Goal: Transaction & Acquisition: Purchase product/service

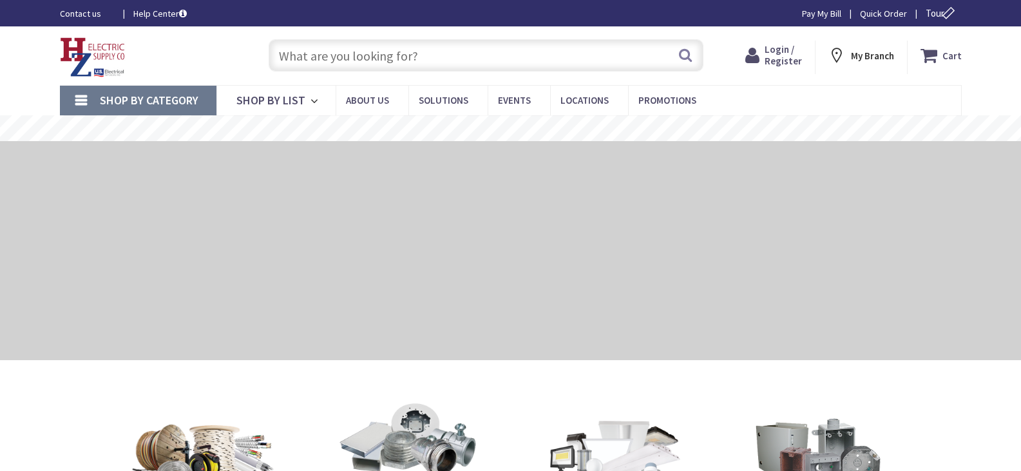
click at [374, 64] on input "text" at bounding box center [486, 55] width 435 height 32
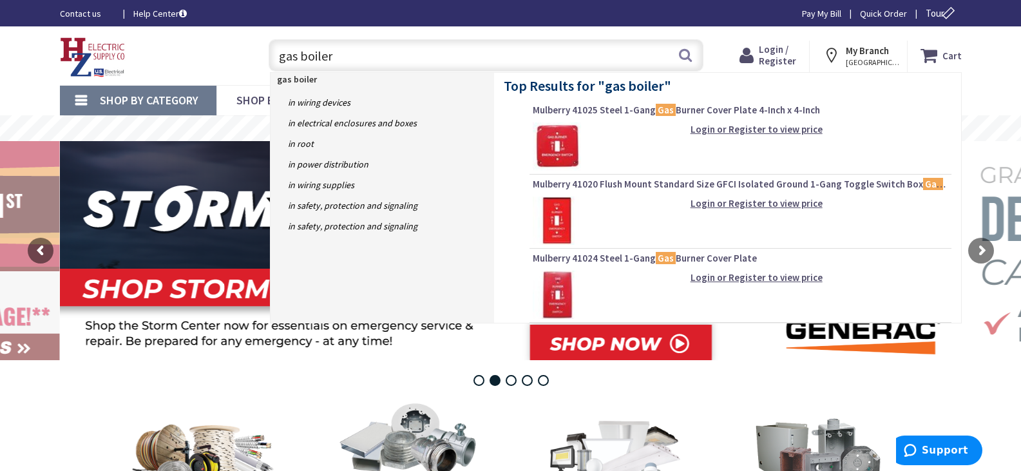
type input "gas boiler"
click at [566, 138] on img at bounding box center [557, 146] width 48 height 48
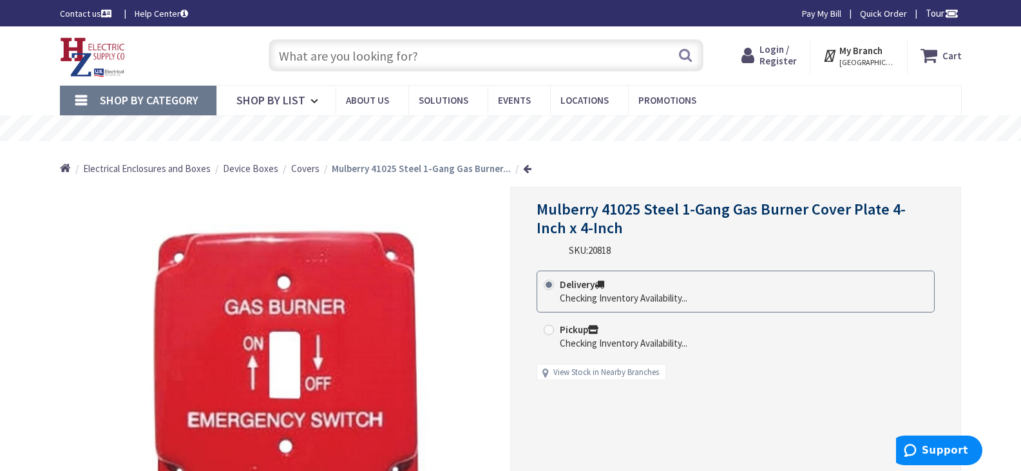
click at [776, 54] on span "Login / Register" at bounding box center [778, 55] width 37 height 24
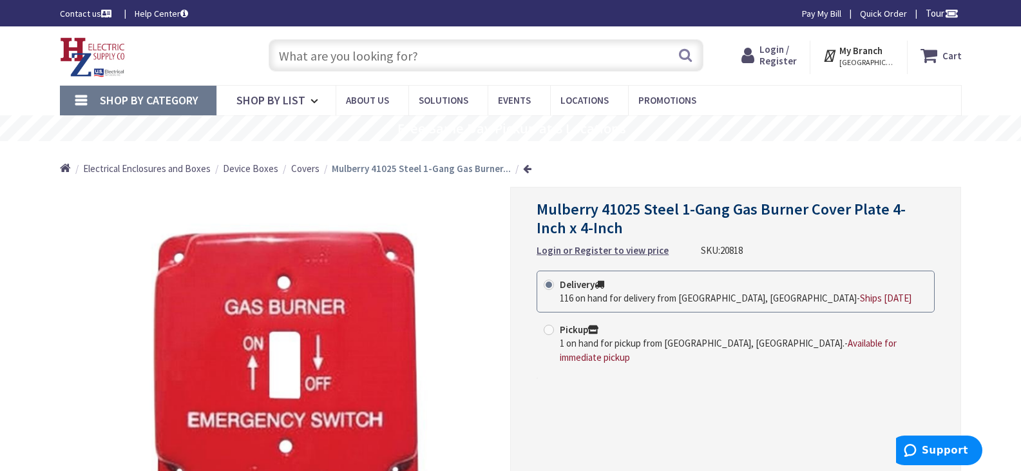
click at [787, 53] on span "Login / Register" at bounding box center [778, 55] width 37 height 24
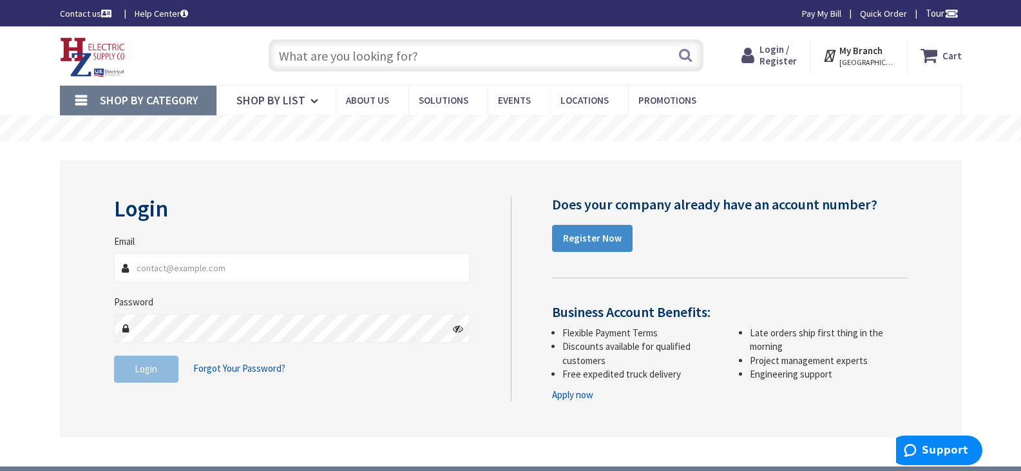
type input "[EMAIL_ADDRESS][DOMAIN_NAME]"
click at [153, 363] on span "Login" at bounding box center [146, 369] width 23 height 12
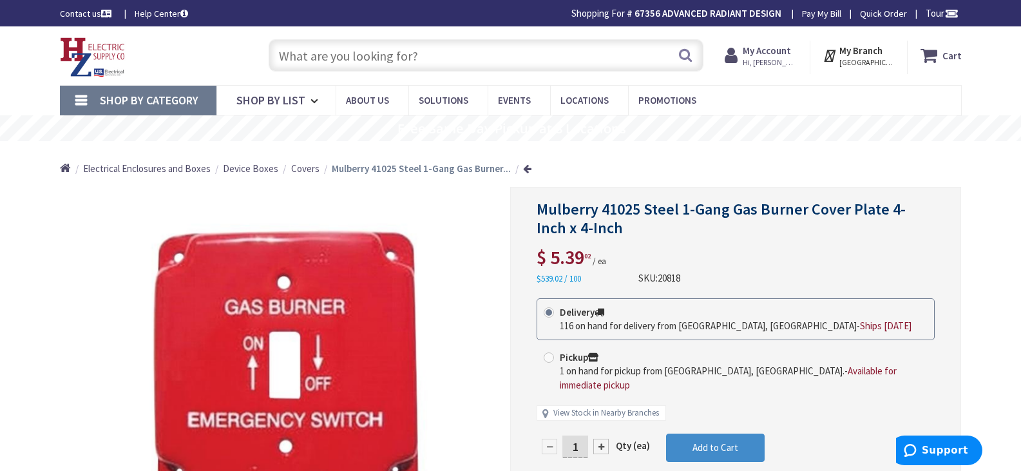
drag, startPoint x: 583, startPoint y: 432, endPoint x: 568, endPoint y: 433, distance: 14.2
click at [568, 436] on input "1" at bounding box center [576, 447] width 26 height 23
type input "10"
click at [706, 430] on form "This product is Discontinued Delivery 116 on hand for delivery from Middletown,…" at bounding box center [736, 398] width 398 height 201
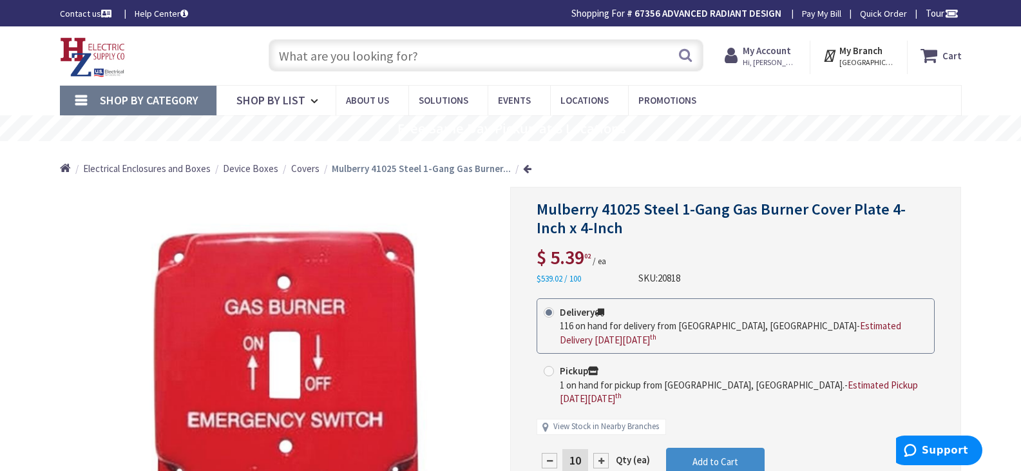
click at [412, 55] on input "text" at bounding box center [486, 55] width 435 height 32
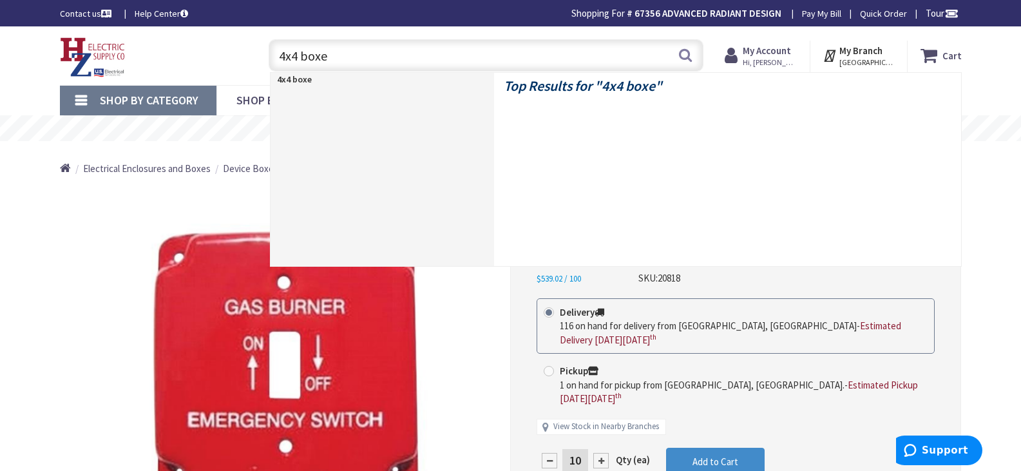
type input "4x4 boxes"
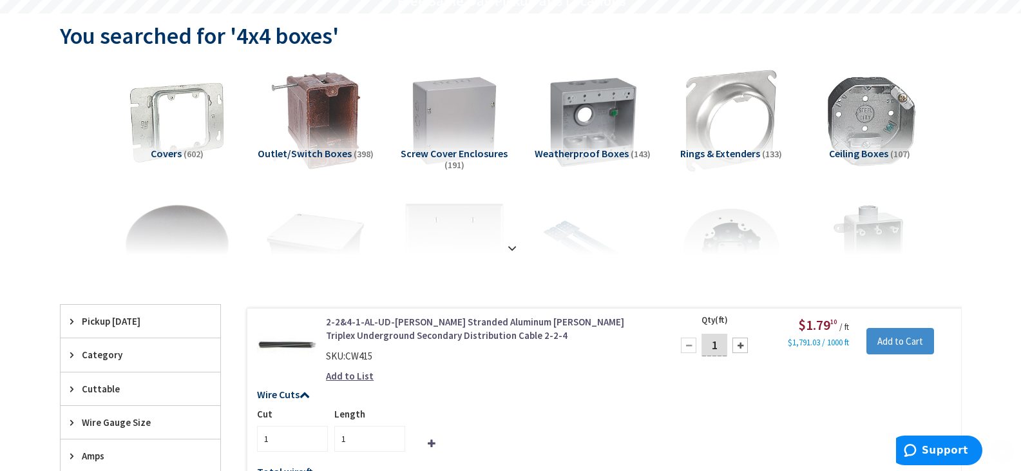
scroll to position [129, 0]
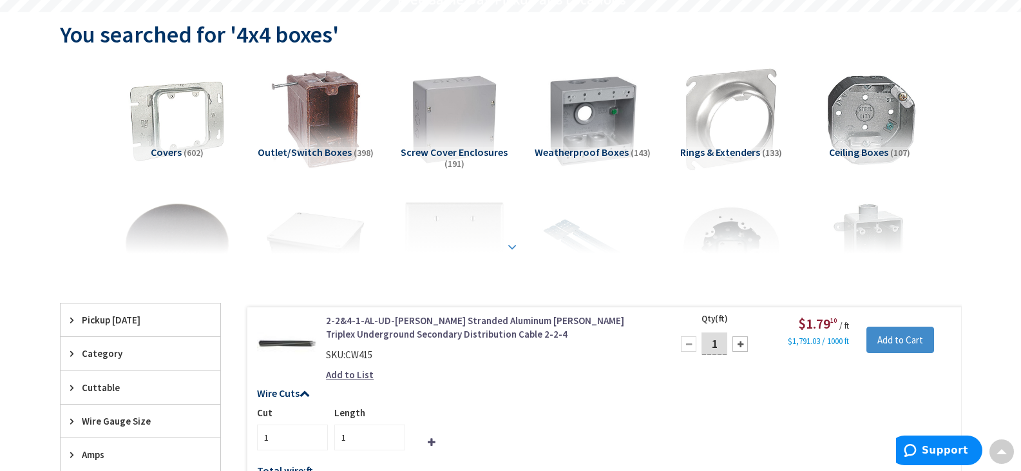
click at [516, 244] on strong at bounding box center [512, 247] width 15 height 14
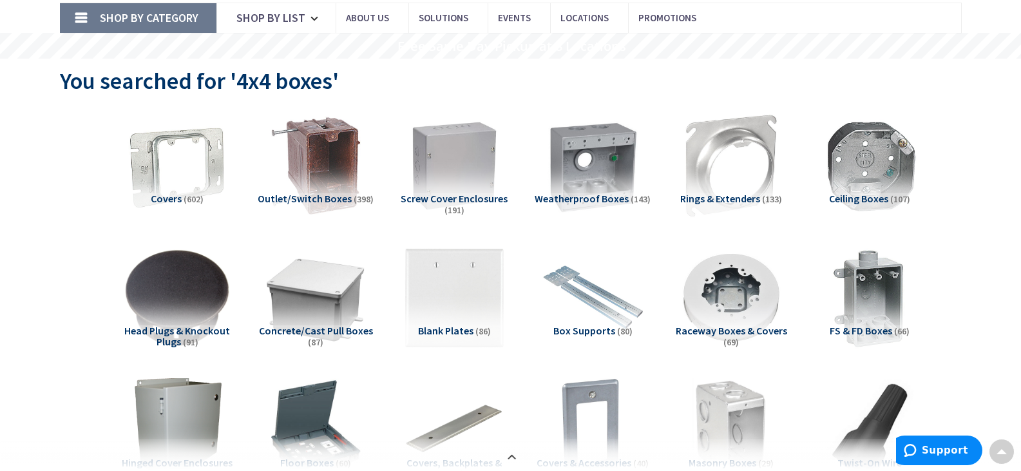
scroll to position [0, 0]
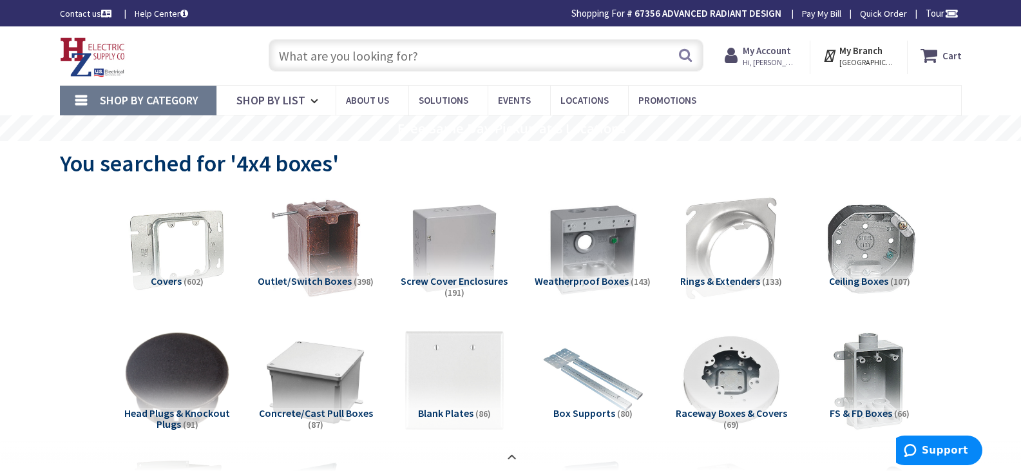
click at [940, 53] on icon at bounding box center [932, 55] width 22 height 23
click at [317, 52] on input "text" at bounding box center [486, 55] width 435 height 32
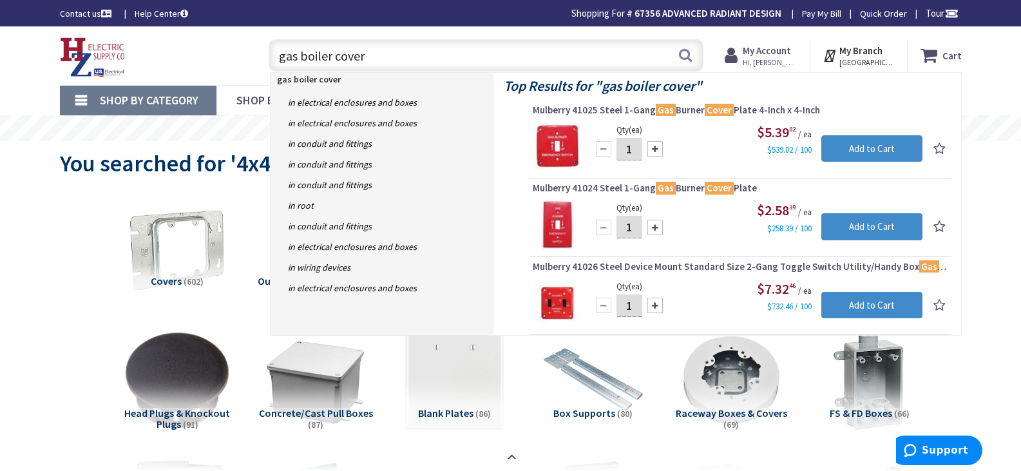
type input "gas boiler cover"
click at [637, 146] on input "1" at bounding box center [630, 149] width 26 height 23
type input "10"
click at [848, 149] on input "Add to Cart" at bounding box center [872, 148] width 101 height 27
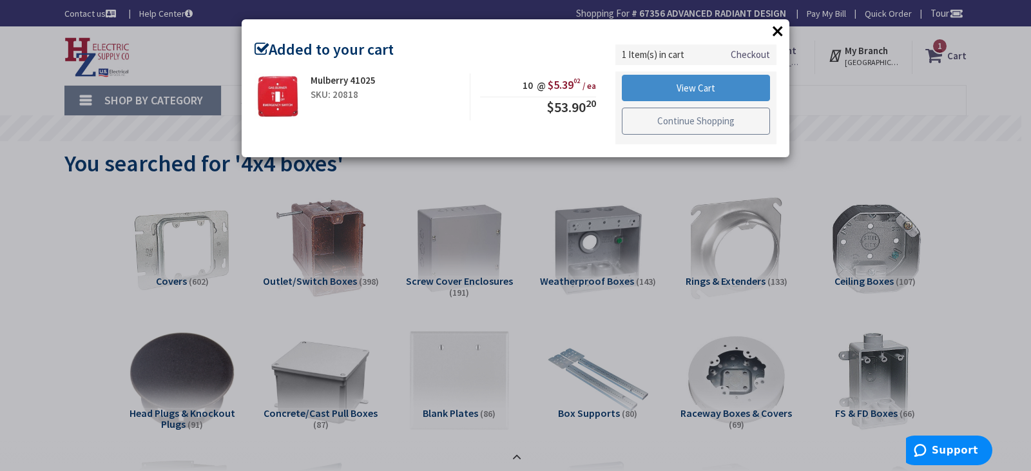
click at [691, 120] on link "Continue Shopping" at bounding box center [696, 121] width 148 height 27
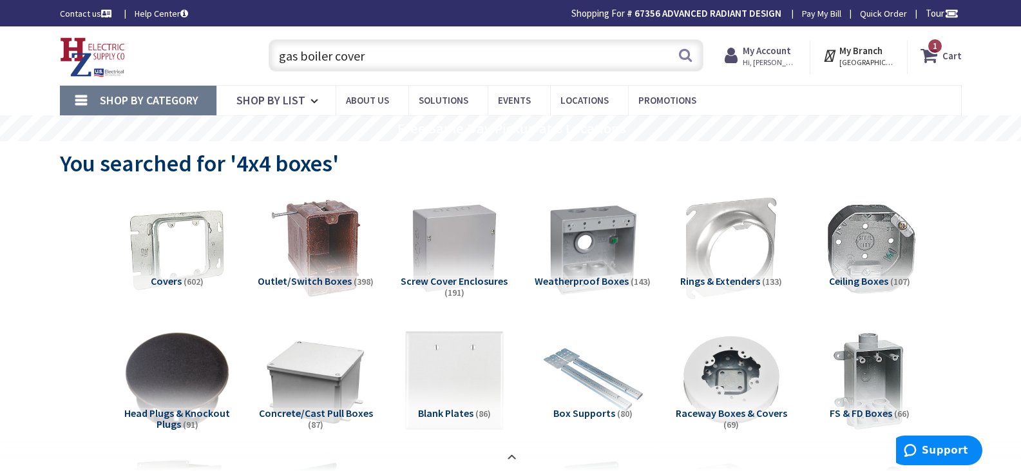
click at [389, 63] on input "gas boiler cover" at bounding box center [486, 55] width 435 height 32
drag, startPoint x: 389, startPoint y: 63, endPoint x: 175, endPoint y: 48, distance: 215.1
click at [175, 48] on div "Toggle Nav gas boiler cover gas boiler cover Search 1 1 1 items Cart My Cart 1 1" at bounding box center [510, 55] width 921 height 43
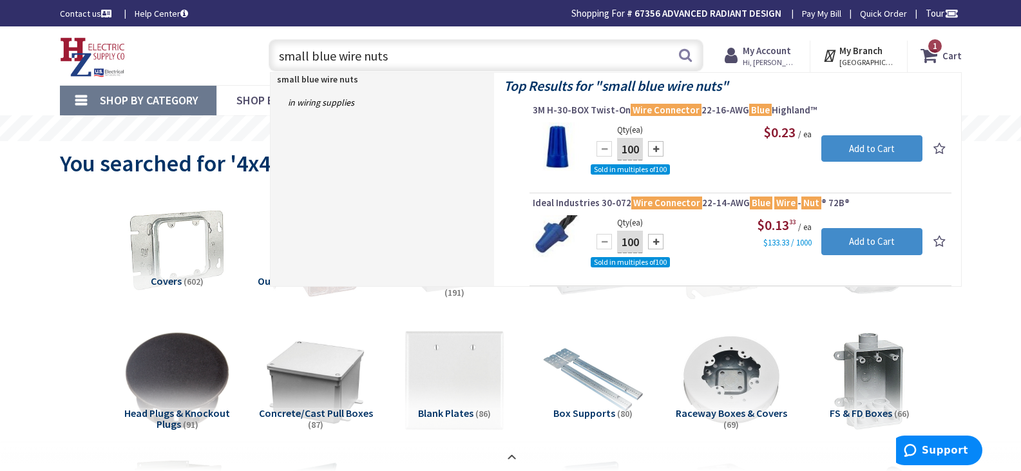
type input "small blue wire nuts"
click at [656, 149] on div at bounding box center [655, 148] width 15 height 15
type input "300"
click at [859, 153] on input "Add to Cart" at bounding box center [872, 148] width 101 height 27
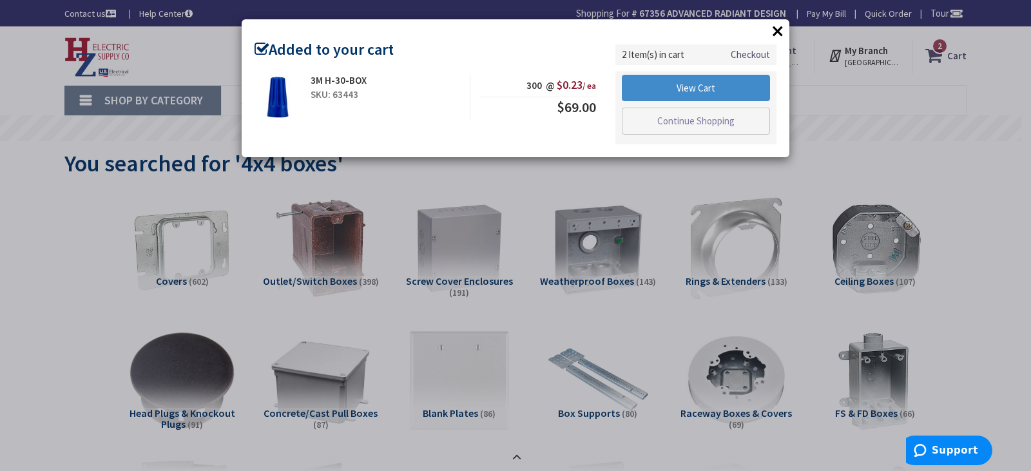
click at [776, 30] on button "×" at bounding box center [777, 30] width 19 height 19
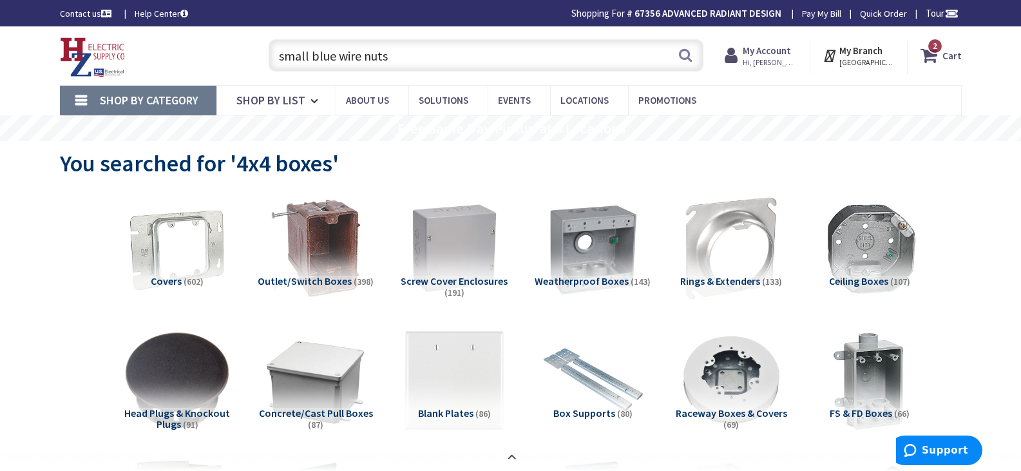
click at [414, 61] on input "small blue wire nuts" at bounding box center [486, 55] width 435 height 32
drag, startPoint x: 337, startPoint y: 58, endPoint x: 312, endPoint y: 53, distance: 25.7
click at [312, 53] on input "small blue wire nuts" at bounding box center [486, 55] width 435 height 32
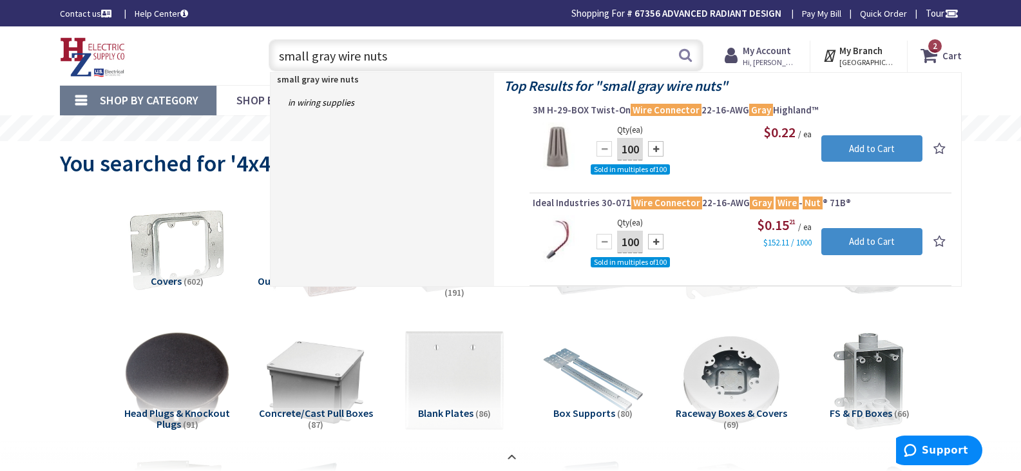
type input "small gray wire nuts"
click at [653, 149] on div at bounding box center [655, 148] width 15 height 15
type input "300"
click at [854, 142] on input "Add to Cart" at bounding box center [872, 148] width 101 height 27
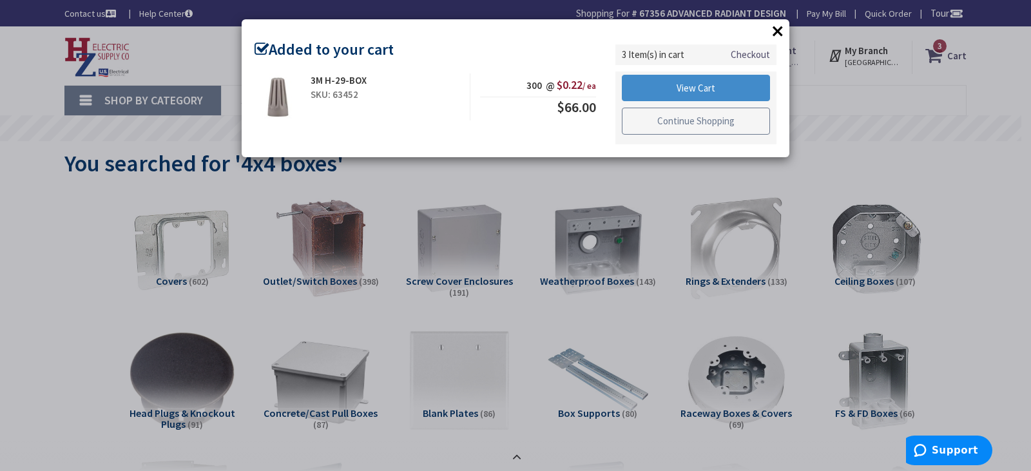
click at [673, 120] on link "Continue Shopping" at bounding box center [696, 121] width 148 height 27
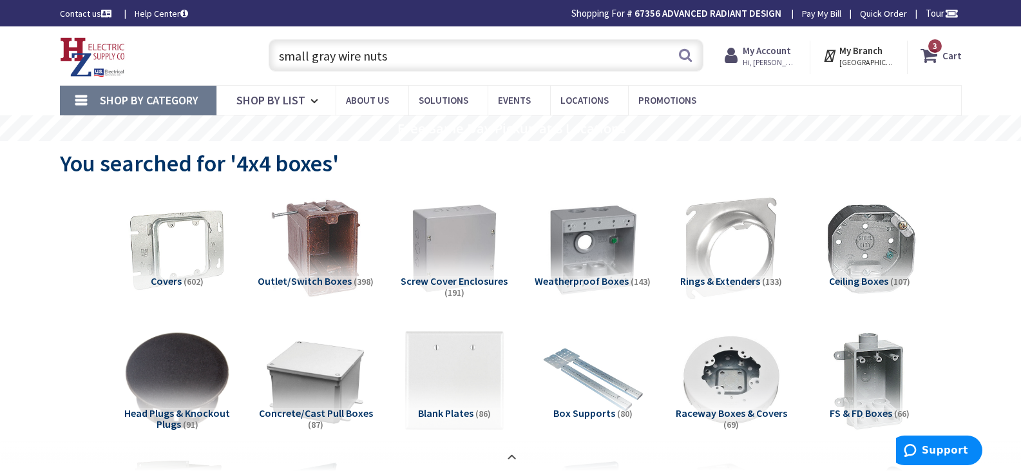
drag, startPoint x: 402, startPoint y: 52, endPoint x: 149, endPoint y: 39, distance: 253.6
click at [149, 39] on div "Toggle Nav small gray wire nuts small gray wire nuts Search 3 3 3 items Cart My…" at bounding box center [510, 55] width 921 height 43
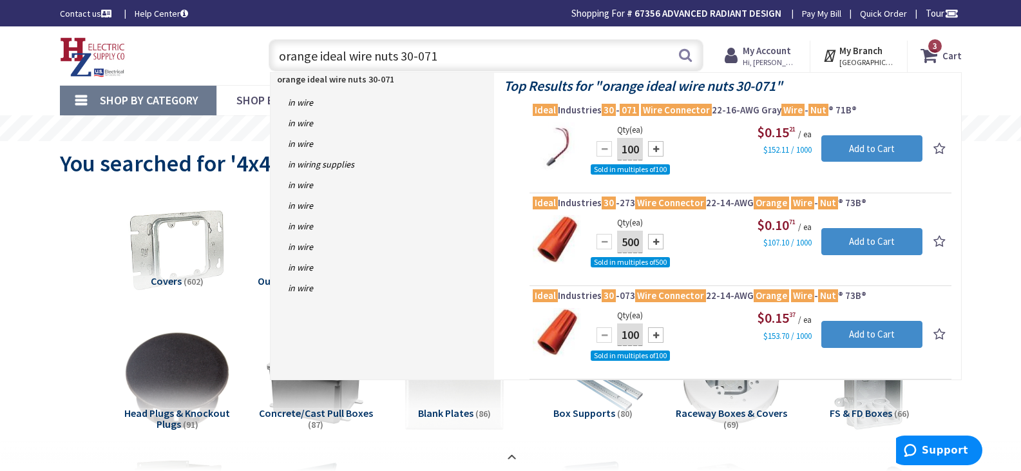
type input "orange ideal wire nuts 30-071"
click at [659, 334] on div at bounding box center [655, 334] width 15 height 15
type input "300"
click at [855, 334] on input "Add to Cart" at bounding box center [872, 334] width 101 height 27
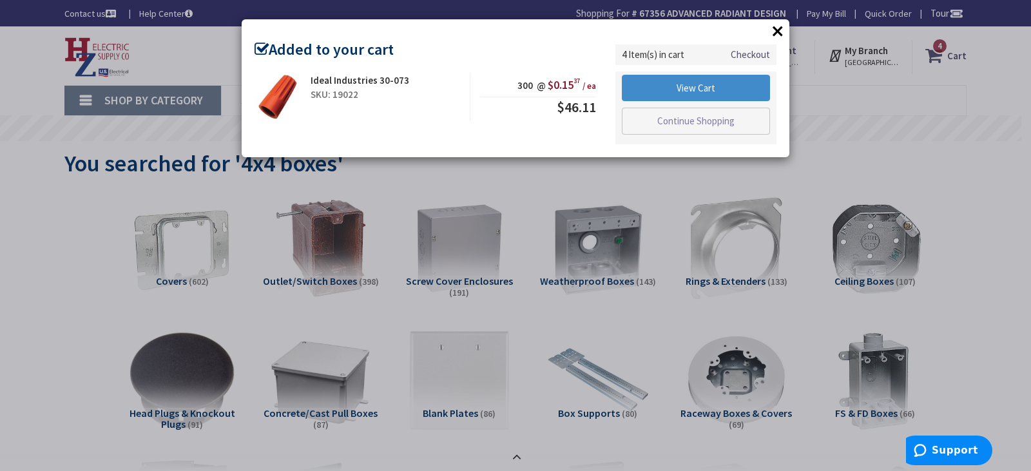
click at [780, 30] on button "×" at bounding box center [777, 30] width 19 height 19
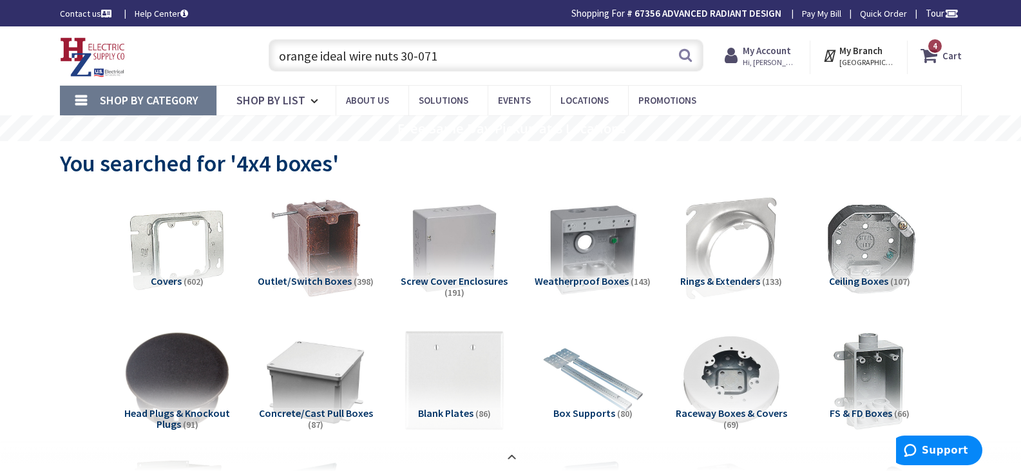
click at [928, 53] on icon at bounding box center [932, 55] width 22 height 23
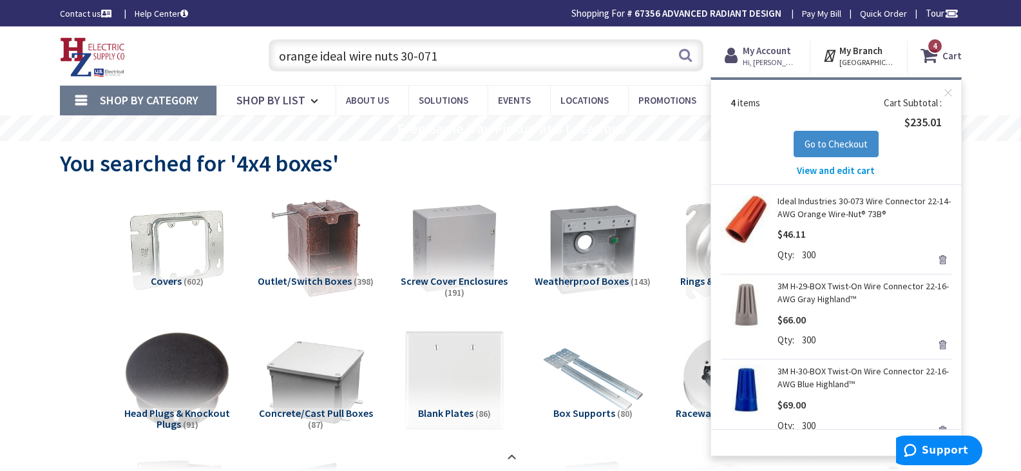
click at [934, 341] on link "Remove" at bounding box center [943, 345] width 18 height 18
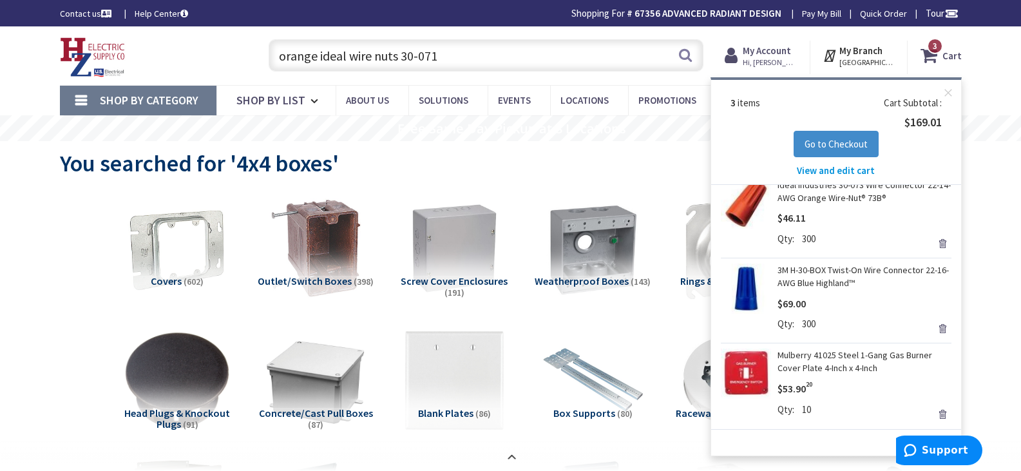
scroll to position [25, 0]
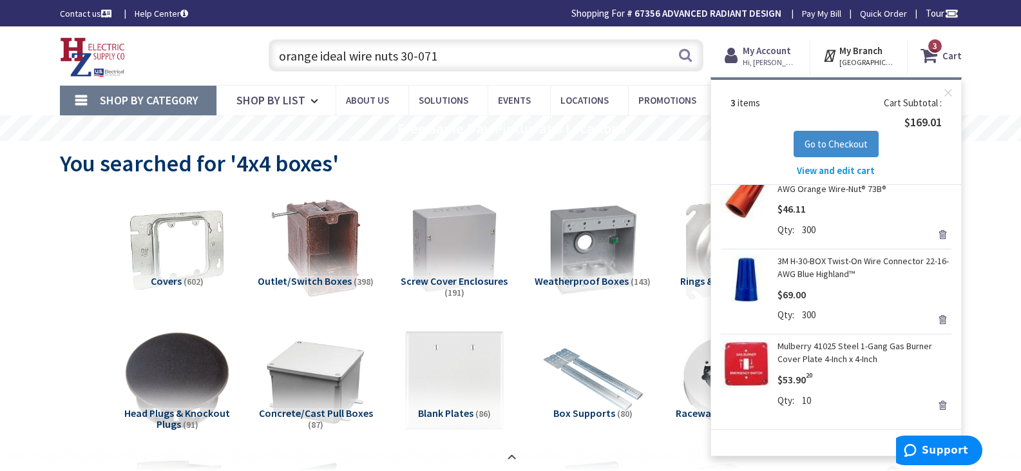
click at [934, 318] on link "Remove" at bounding box center [943, 320] width 18 height 18
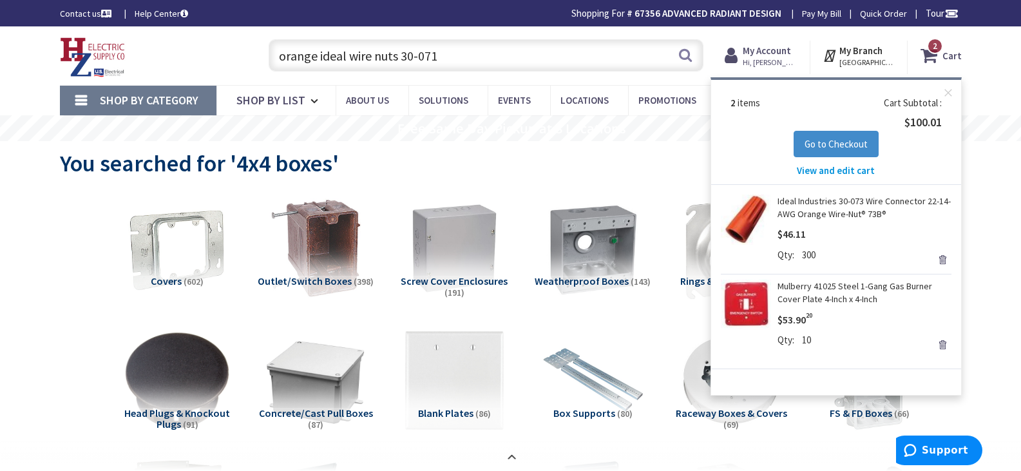
drag, startPoint x: 320, startPoint y: 57, endPoint x: 187, endPoint y: 71, distance: 133.4
click at [187, 71] on div "Toggle Nav orange ideal wire nuts 30-071 orange ideal wire nuts 30-071 Search 2…" at bounding box center [510, 55] width 921 height 43
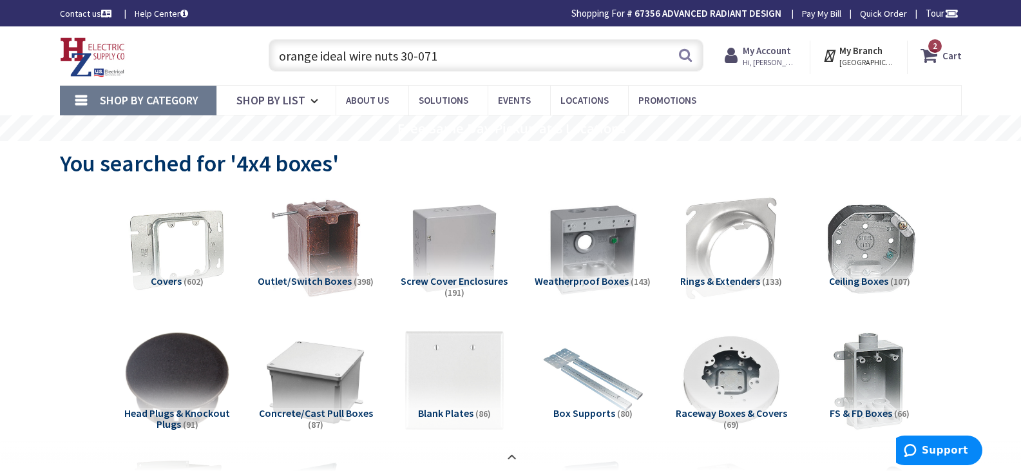
click at [435, 63] on input "orange ideal wire nuts 30-071" at bounding box center [486, 55] width 435 height 32
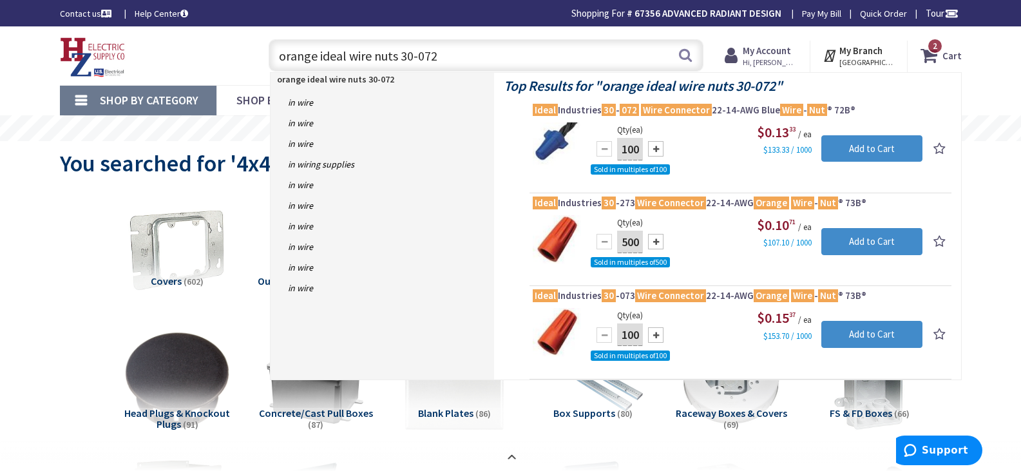
type input "orange ideal wire nuts 30-072"
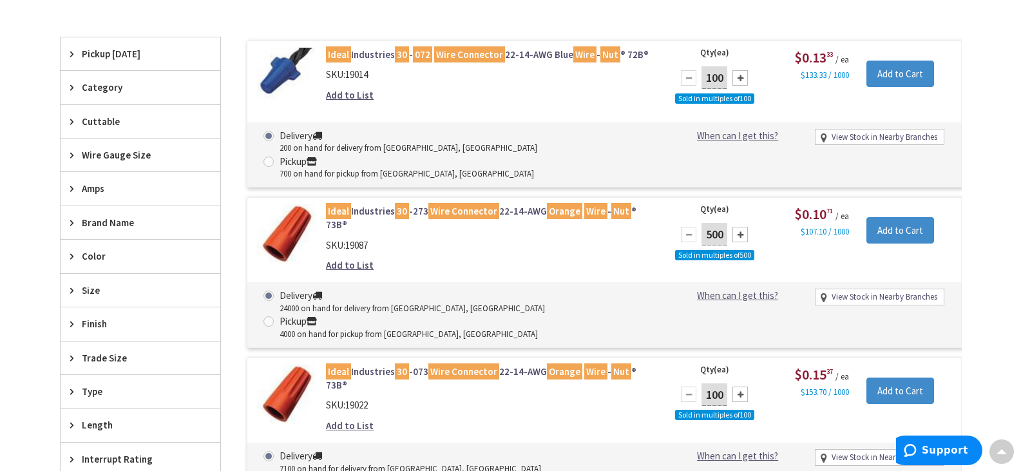
scroll to position [322, 0]
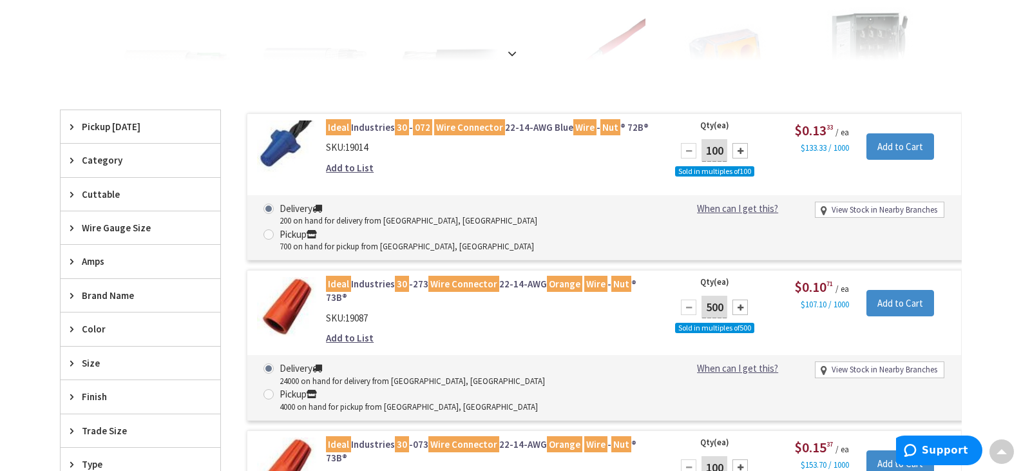
click at [735, 147] on div at bounding box center [740, 150] width 15 height 15
type input "300"
click at [912, 142] on input "Add to Cart" at bounding box center [901, 146] width 68 height 27
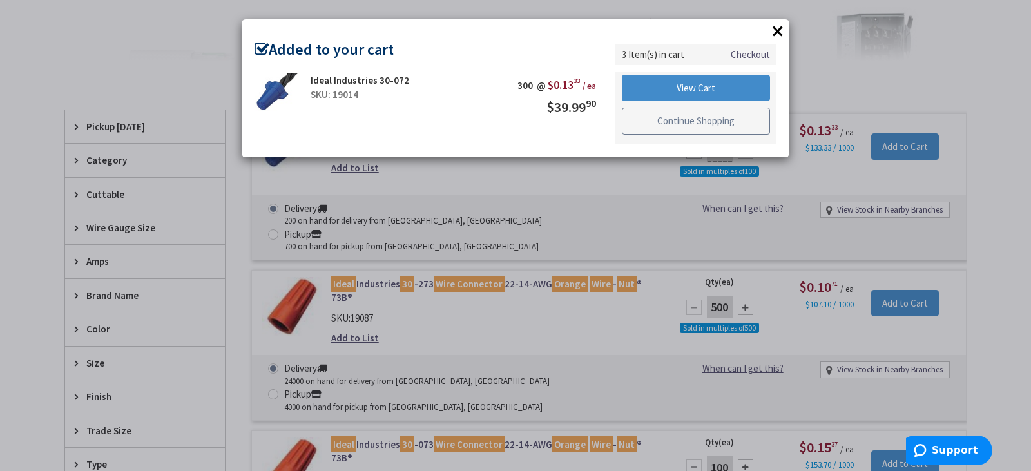
click at [697, 120] on link "Continue Shopping" at bounding box center [696, 121] width 148 height 27
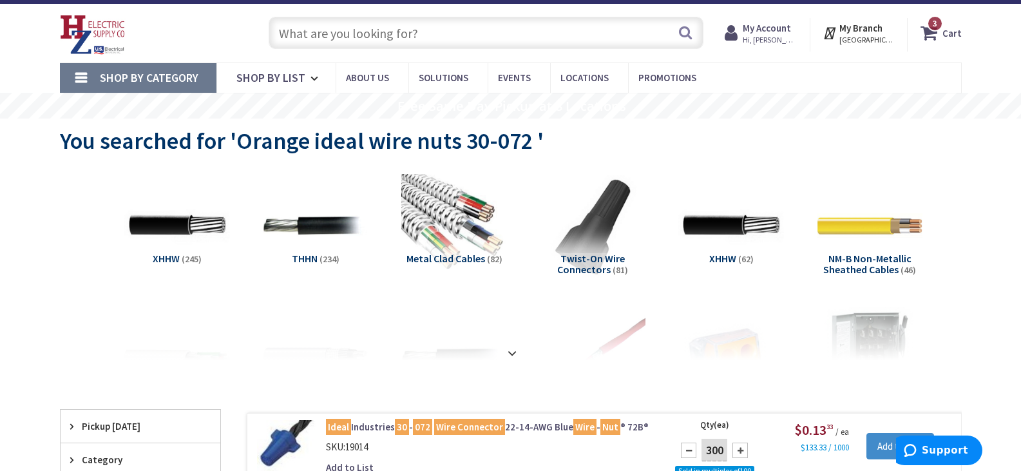
scroll to position [0, 0]
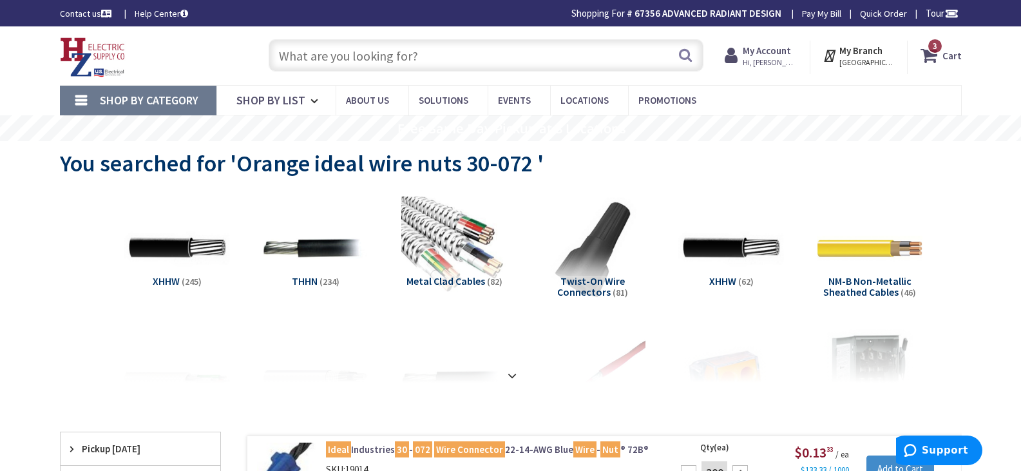
click at [314, 53] on input "text" at bounding box center [486, 55] width 435 height 32
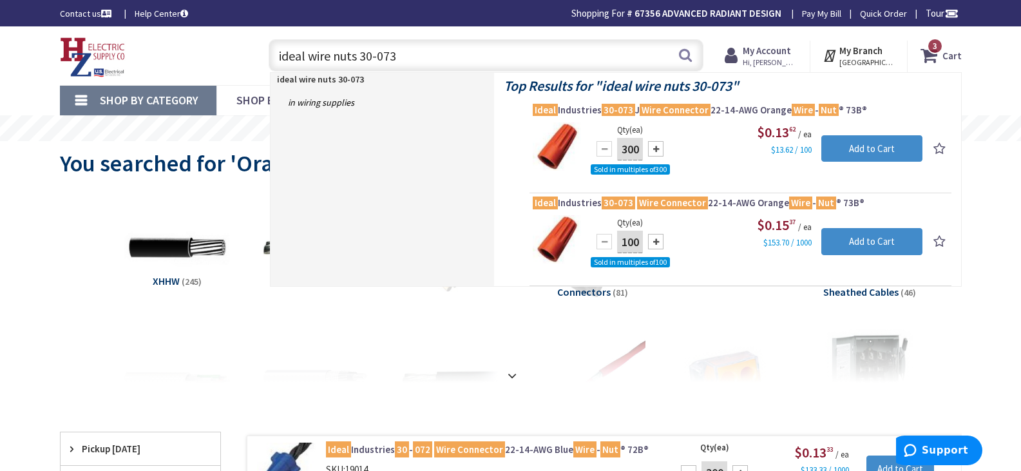
type input "ideal wire nuts 30-073"
click at [658, 241] on div at bounding box center [655, 241] width 15 height 15
type input "300"
click at [399, 58] on input "ideal wire nuts 30-073" at bounding box center [486, 55] width 435 height 32
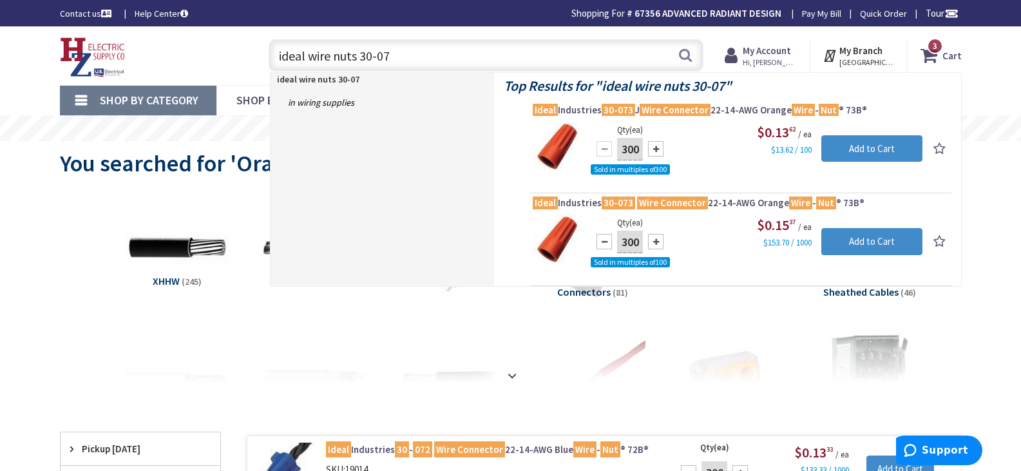
type input "ideal wire nuts 30-071"
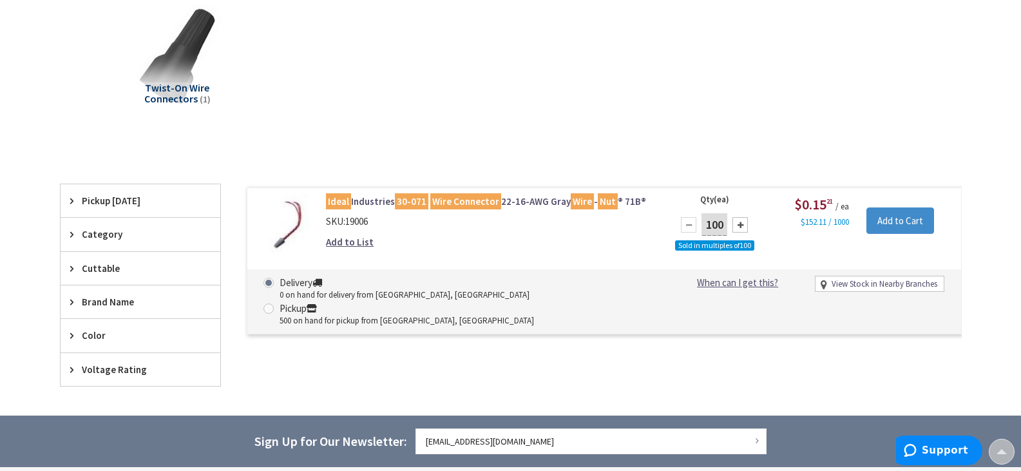
click at [737, 225] on div at bounding box center [740, 224] width 15 height 15
type input "300"
click at [911, 217] on input "Add to Cart" at bounding box center [901, 220] width 68 height 27
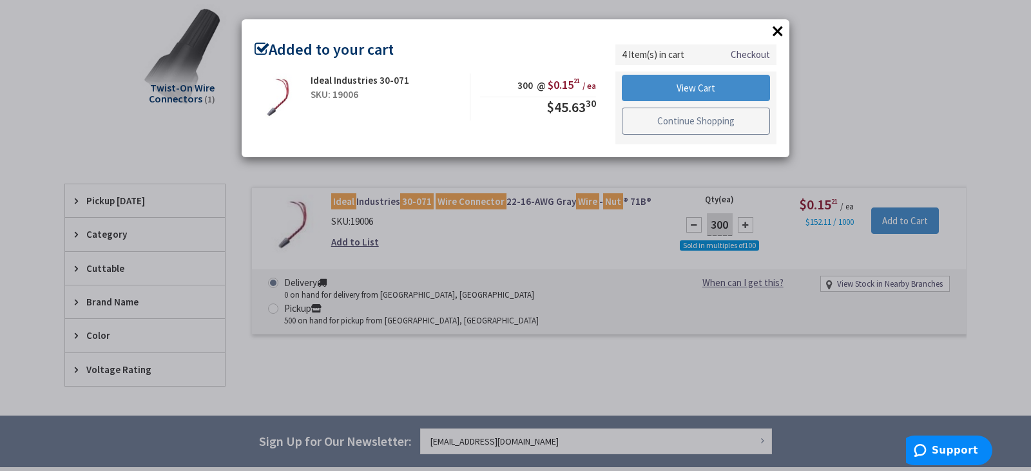
click at [706, 119] on link "Continue Shopping" at bounding box center [696, 121] width 148 height 27
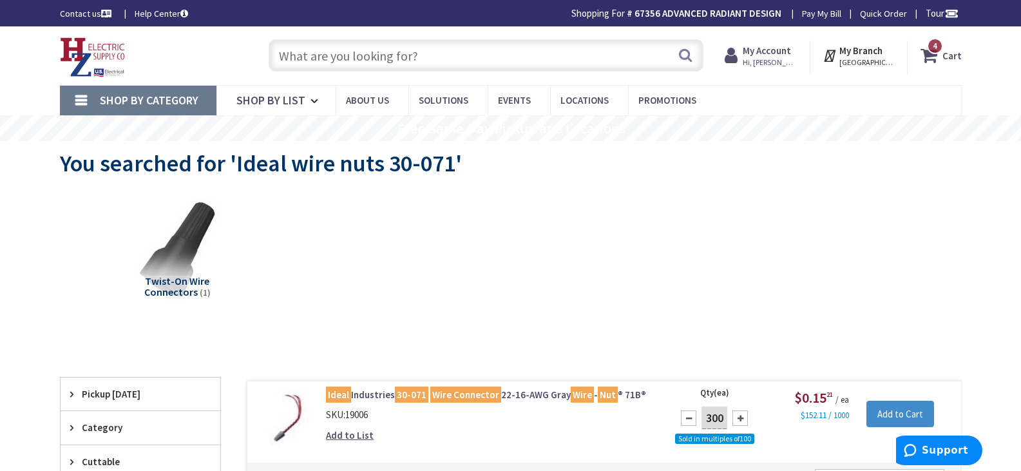
click at [931, 51] on span "4 4 items" at bounding box center [935, 46] width 16 height 16
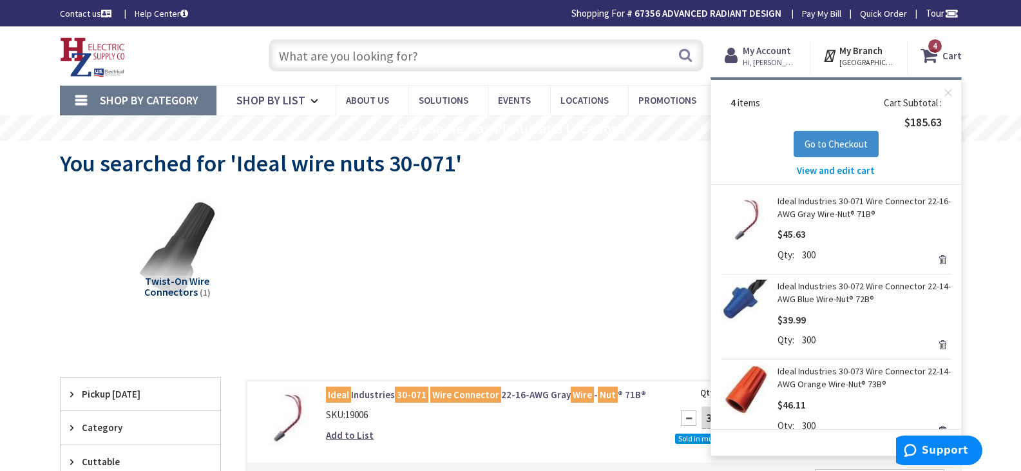
click at [392, 64] on input "text" at bounding box center [486, 55] width 435 height 32
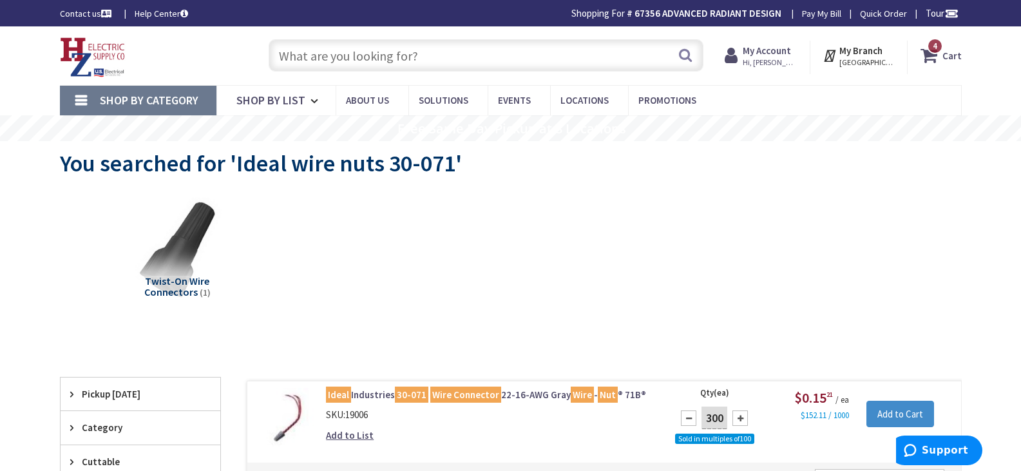
click at [382, 61] on input "text" at bounding box center [486, 55] width 435 height 32
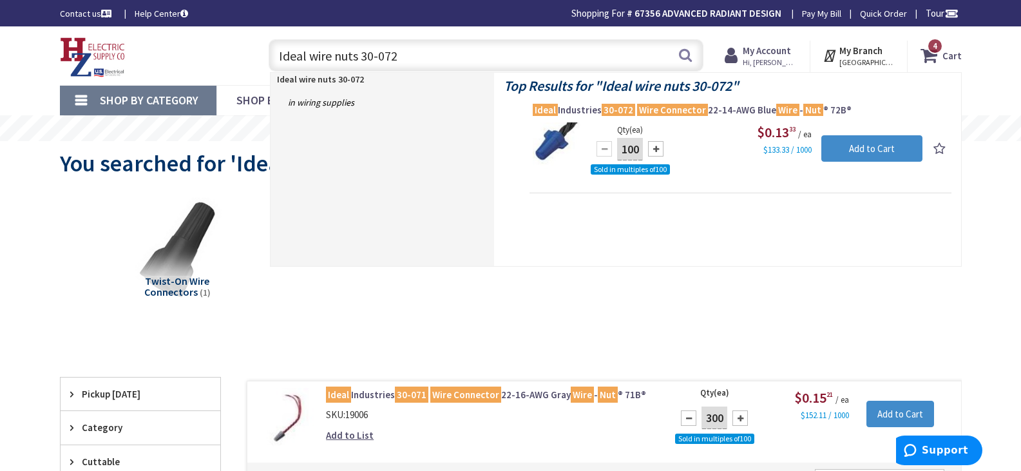
click at [593, 273] on div "Twist-On Wire Connectors (1)" at bounding box center [510, 258] width 857 height 139
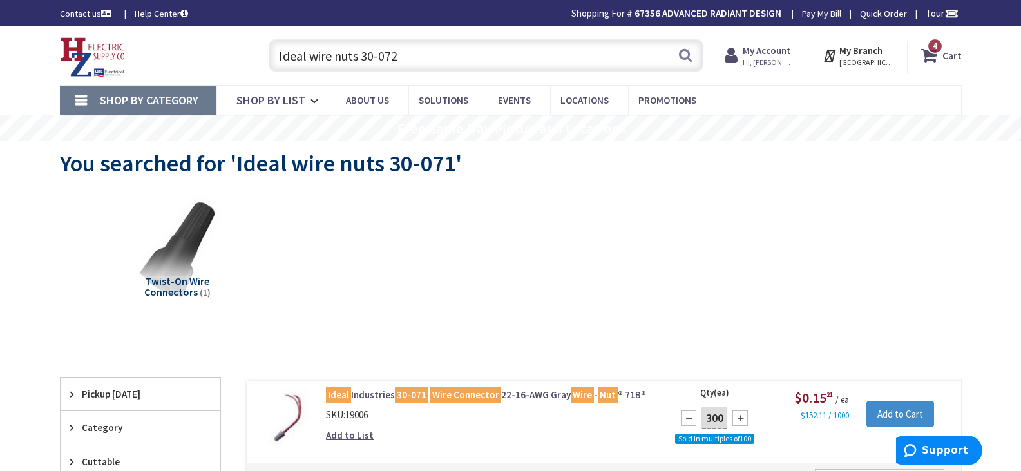
click at [946, 58] on strong "Cart" at bounding box center [952, 55] width 19 height 23
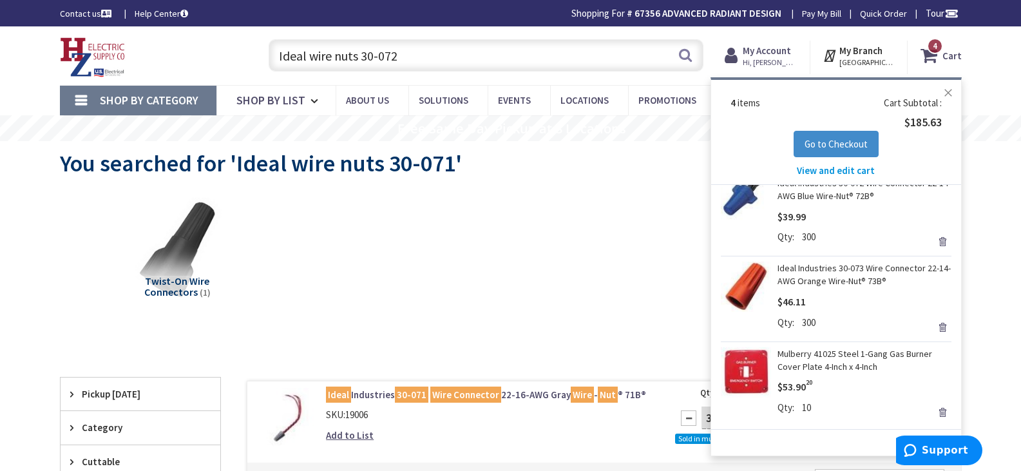
scroll to position [110, 0]
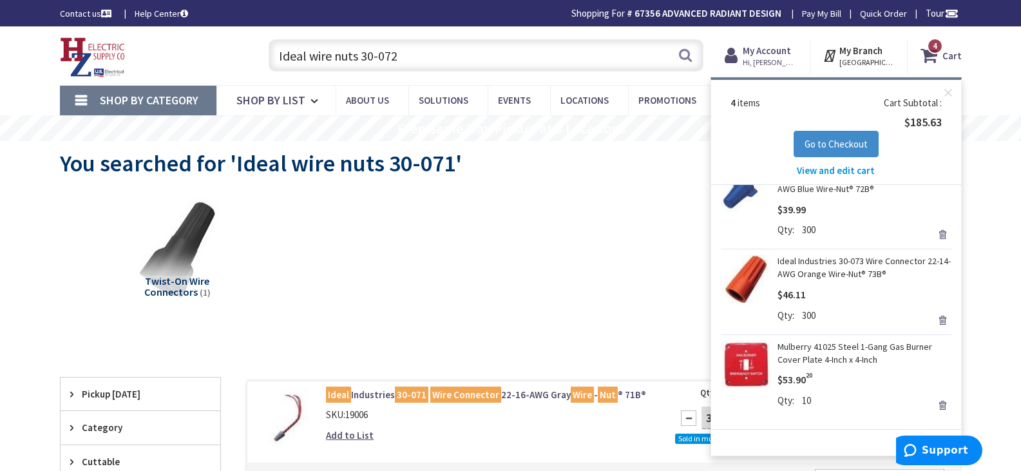
drag, startPoint x: 427, startPoint y: 58, endPoint x: 60, endPoint y: 57, distance: 366.7
click at [60, 57] on div "Toggle Nav Ideal wire nuts 30-072 Ideal wire nuts 30-072 Search 4 4 4 items Car…" at bounding box center [510, 55] width 921 height 43
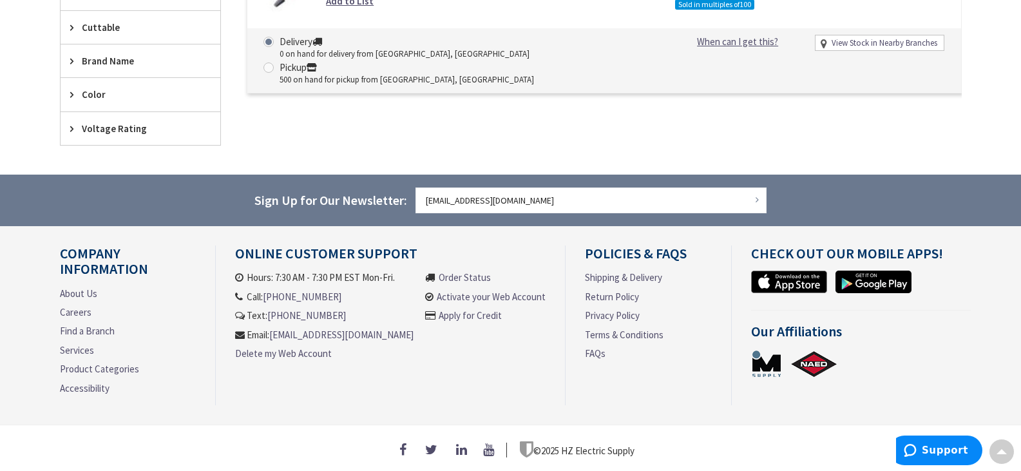
scroll to position [0, 0]
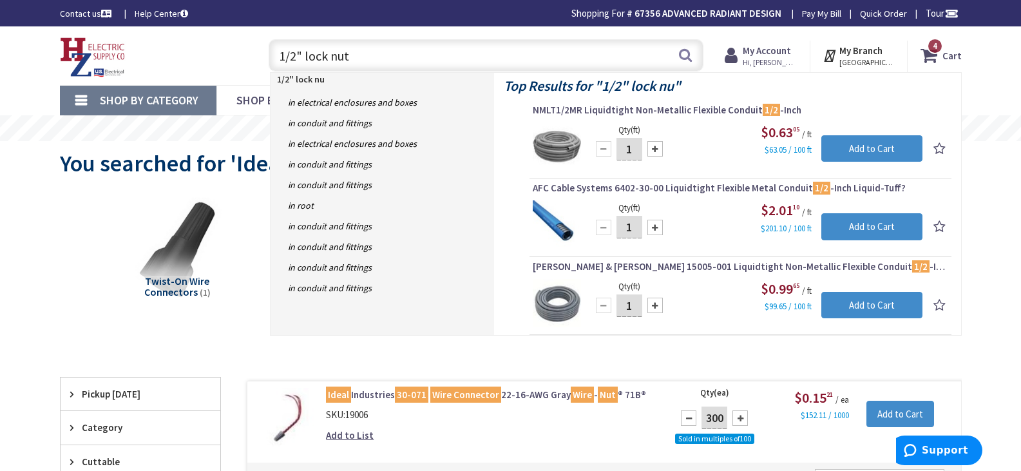
type input "1/2" lock nuts"
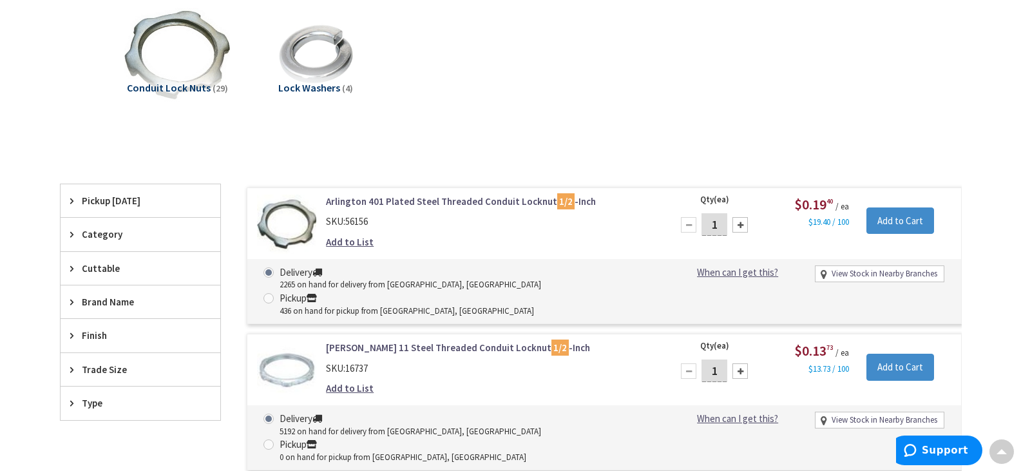
click at [722, 224] on input "1" at bounding box center [715, 224] width 26 height 23
type input "100"
click at [883, 214] on input "Add to Cart" at bounding box center [901, 220] width 68 height 27
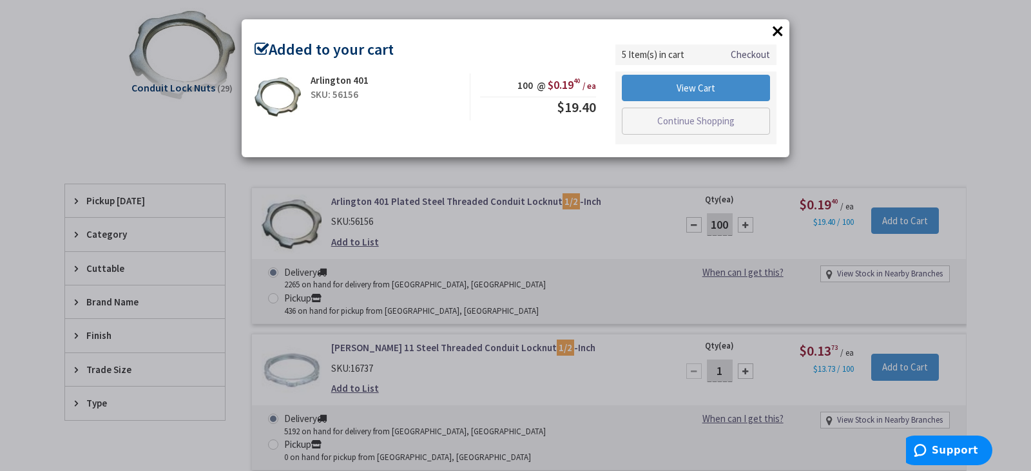
click at [782, 33] on button "×" at bounding box center [777, 30] width 19 height 19
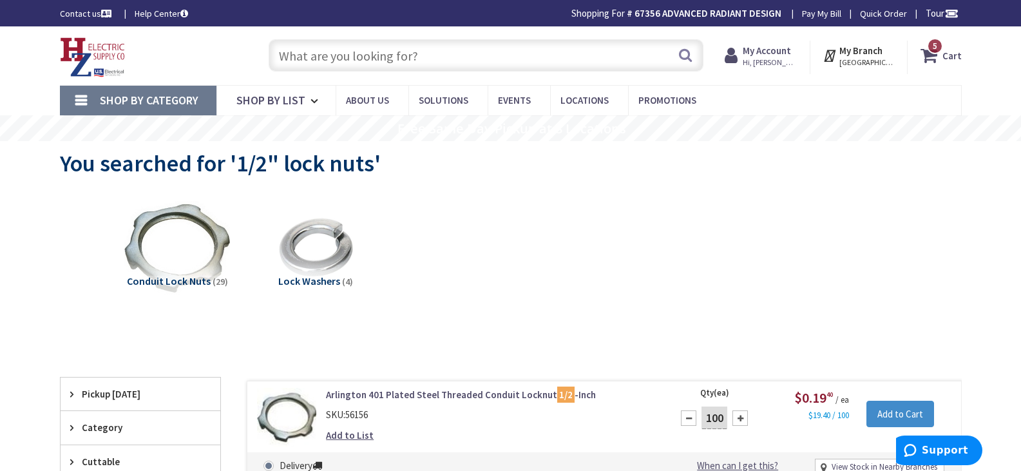
click at [451, 52] on input "text" at bounding box center [486, 55] width 435 height 32
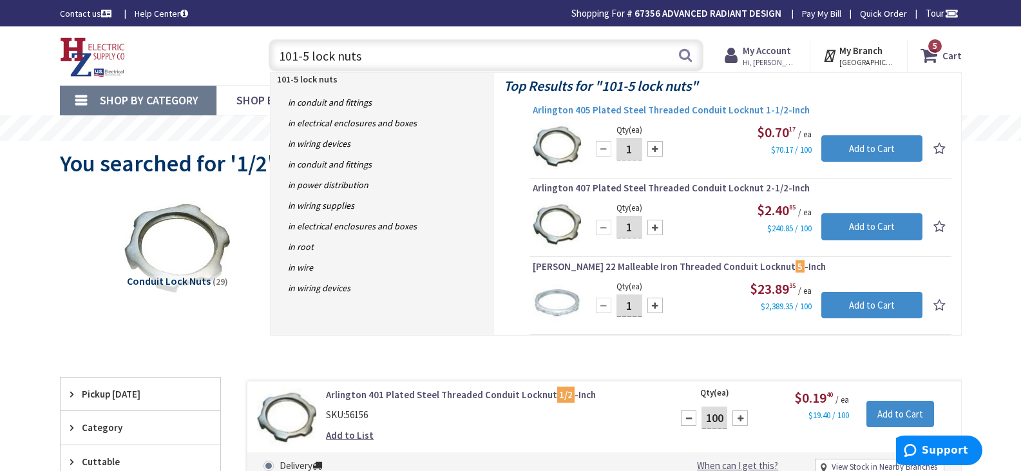
type input "101-5 lock nuts"
click at [567, 107] on span "Arlington 405 Plated Steel Threaded Conduit Locknut 1-1/2-Inch" at bounding box center [741, 110] width 416 height 13
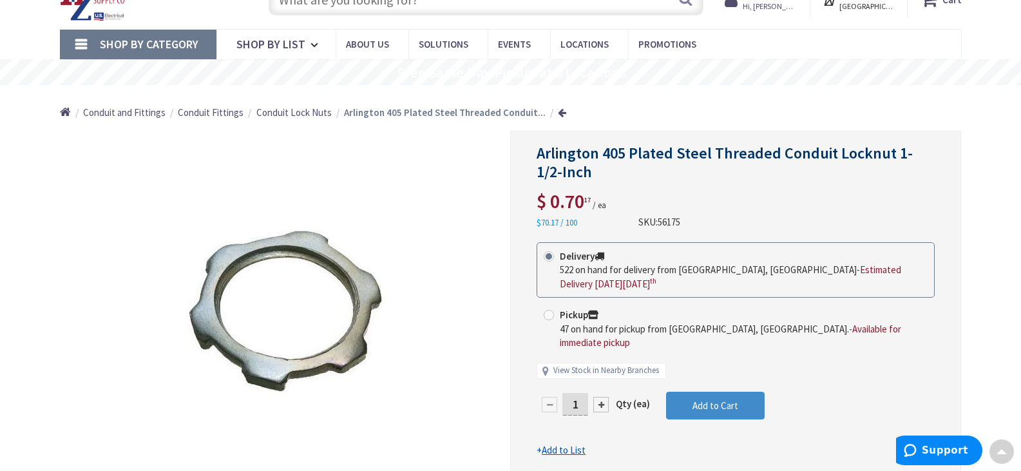
scroll to position [33, 0]
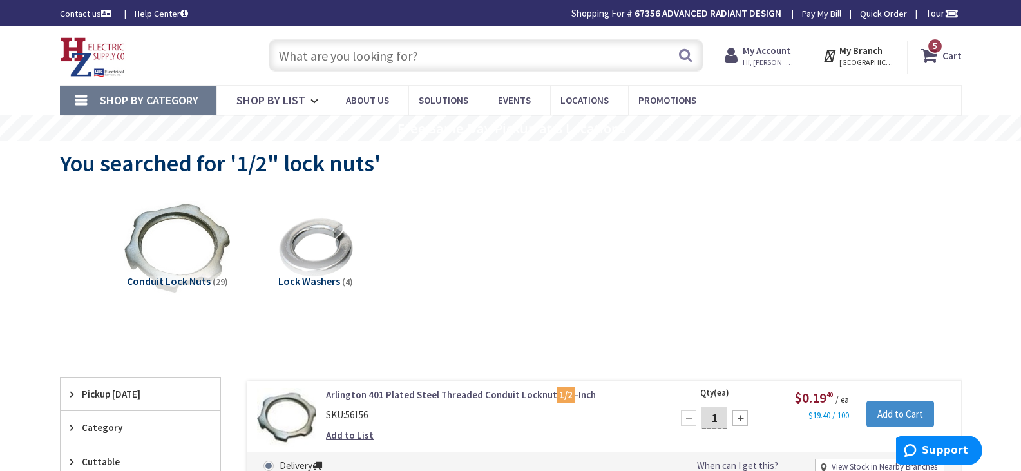
click at [379, 57] on input "text" at bounding box center [486, 55] width 435 height 32
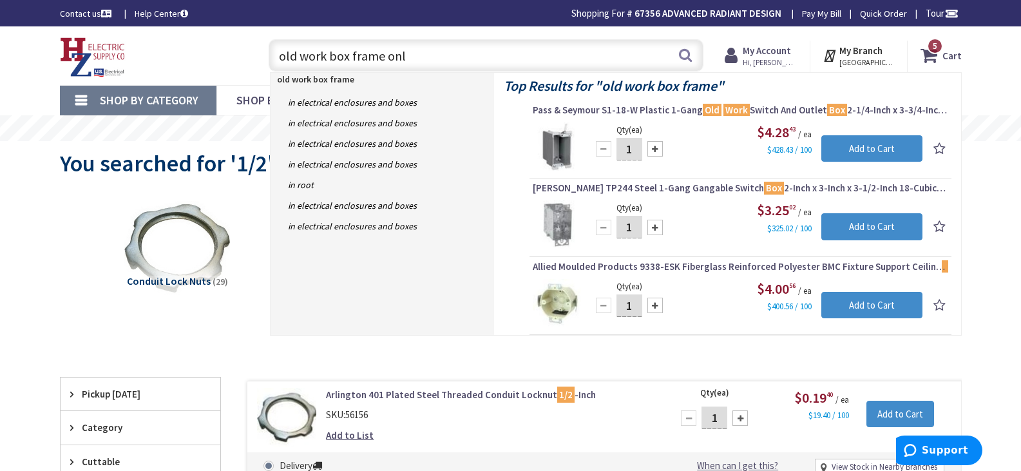
type input "old work box frame only"
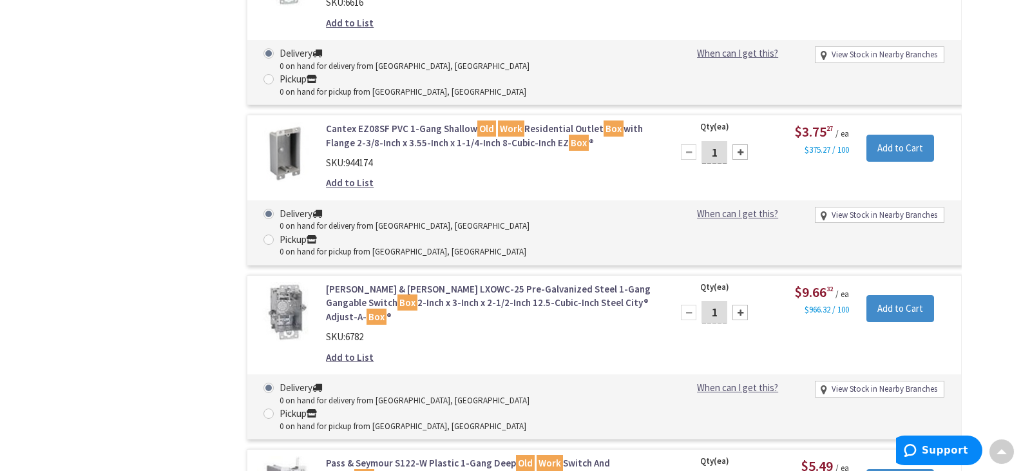
scroll to position [6895, 0]
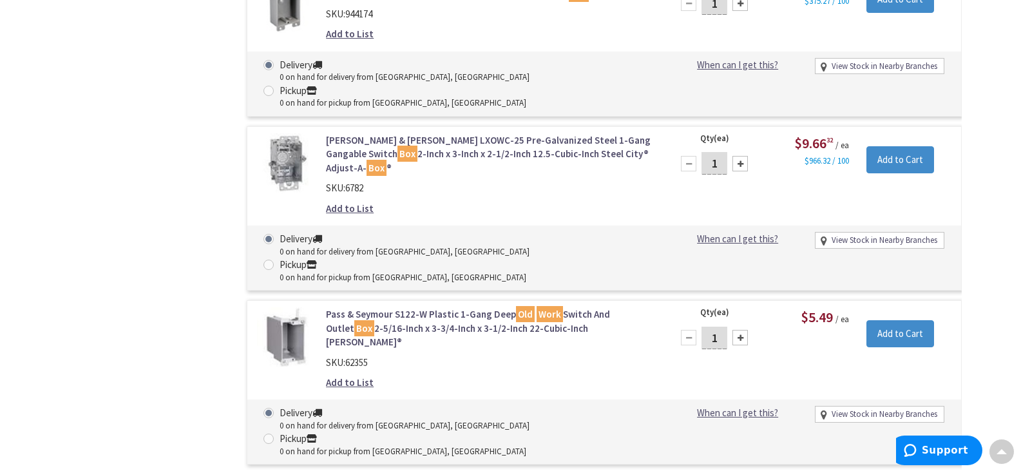
scroll to position [6959, 0]
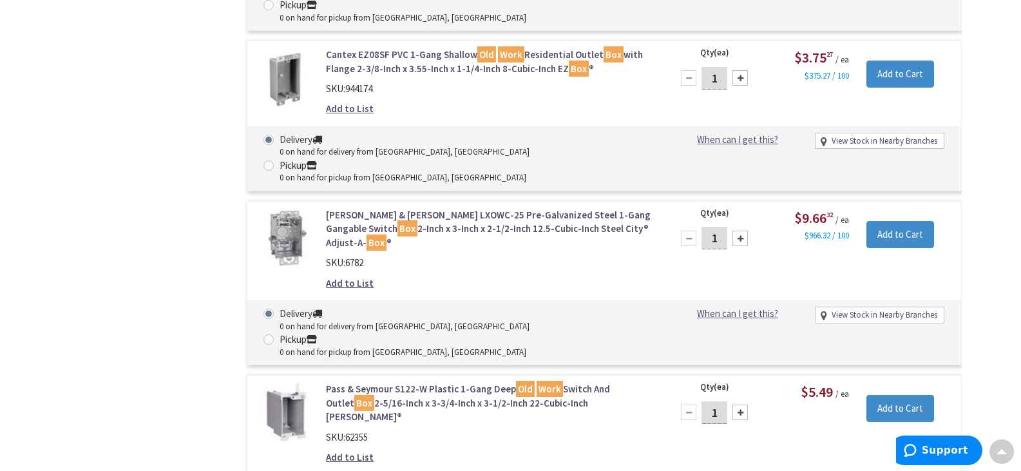
type input "10"
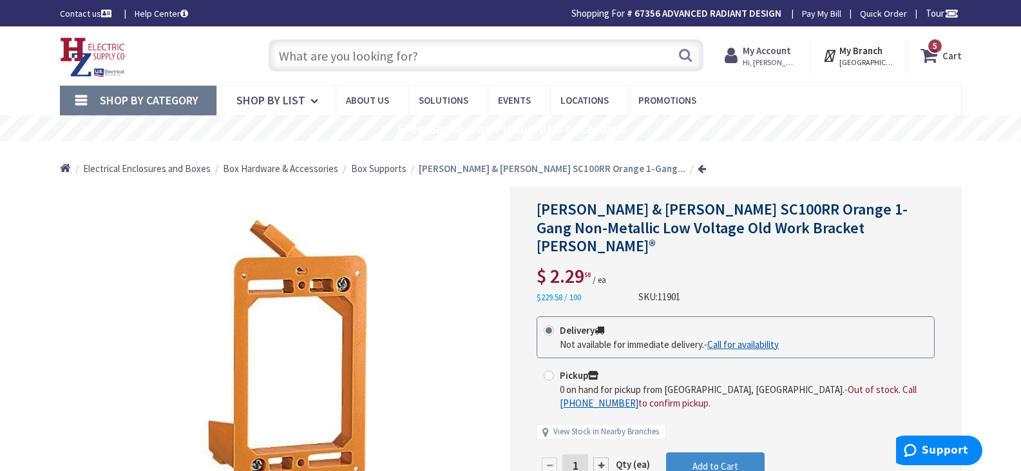
drag, startPoint x: 581, startPoint y: 448, endPoint x: 567, endPoint y: 452, distance: 14.1
click at [567, 454] on input "1" at bounding box center [576, 465] width 26 height 23
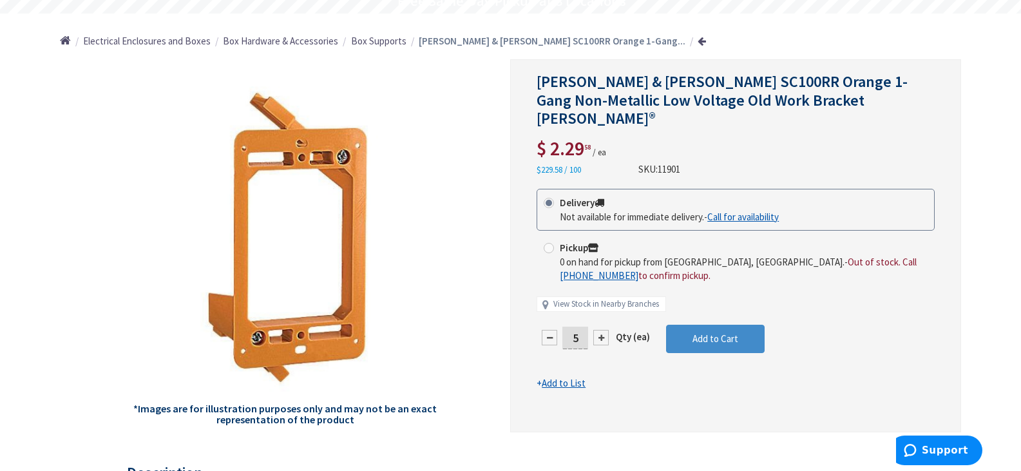
scroll to position [129, 0]
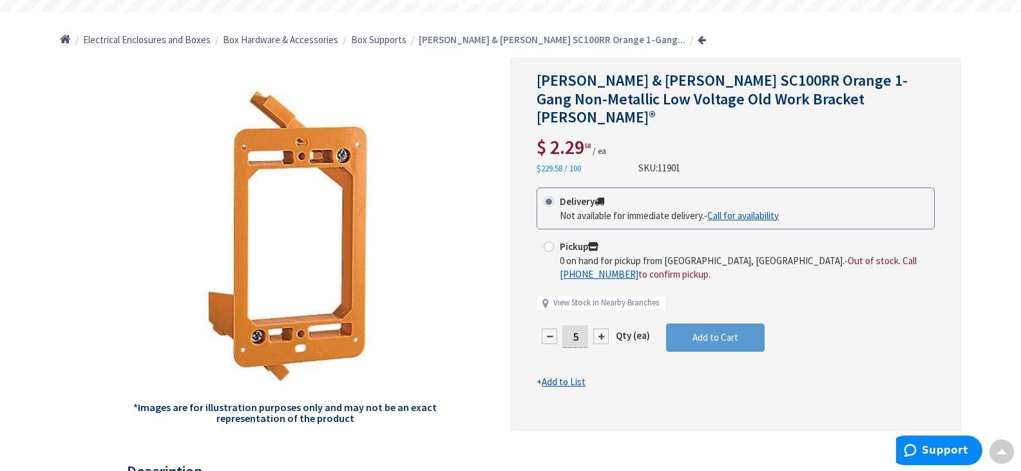
type input "5"
click at [700, 311] on form "This product is Discontinued Delivery Not available for immediate delivery. - C…" at bounding box center [736, 288] width 398 height 201
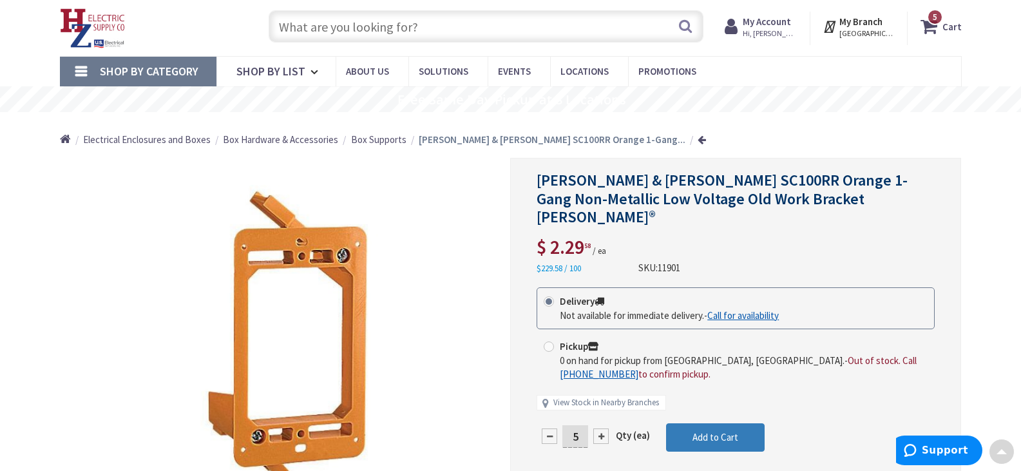
scroll to position [0, 0]
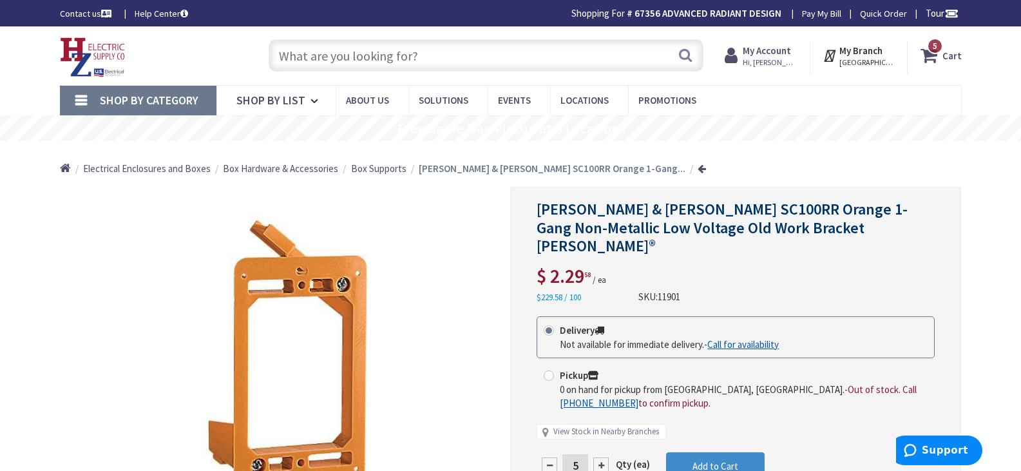
click at [371, 61] on input "text" at bounding box center [486, 55] width 435 height 32
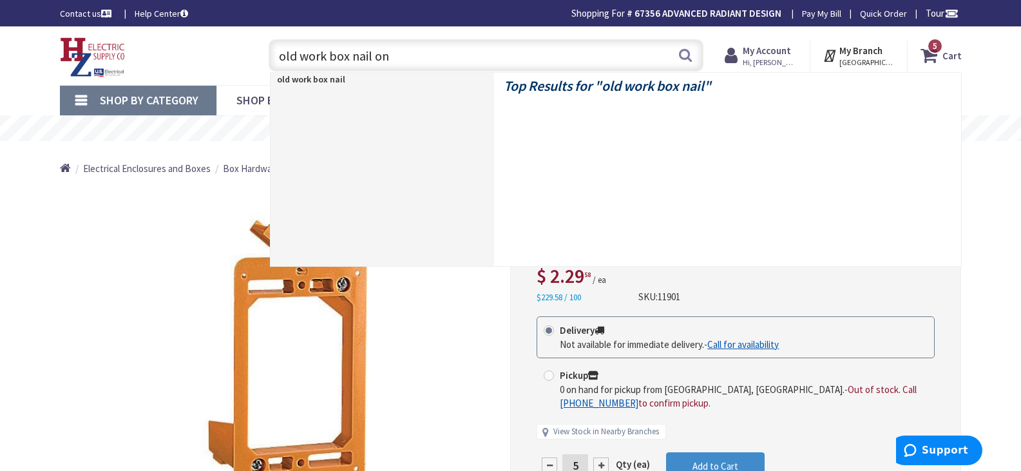
type input "old work box nail on"
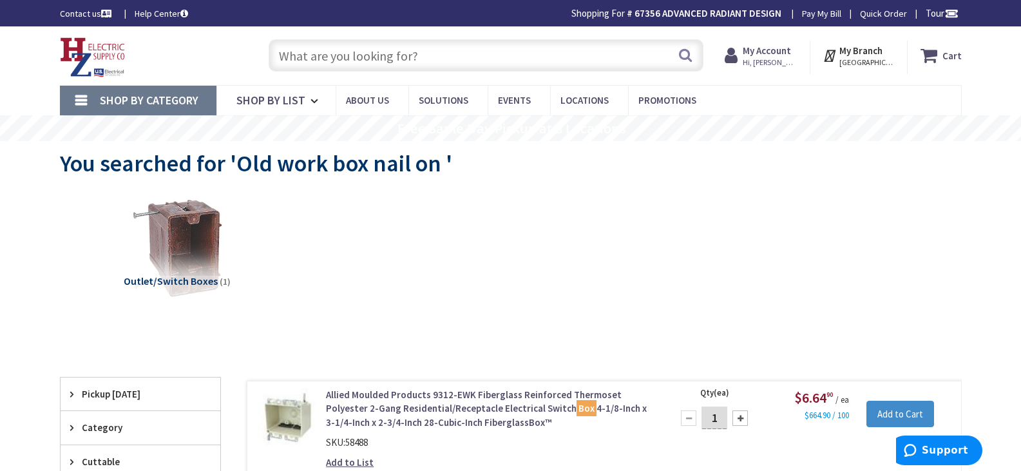
click at [322, 58] on input "text" at bounding box center [486, 55] width 435 height 32
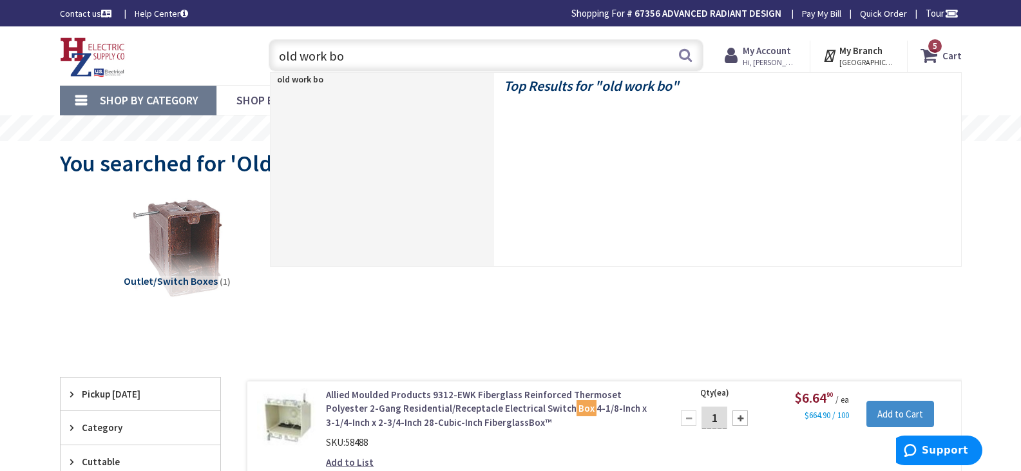
type input "old work box"
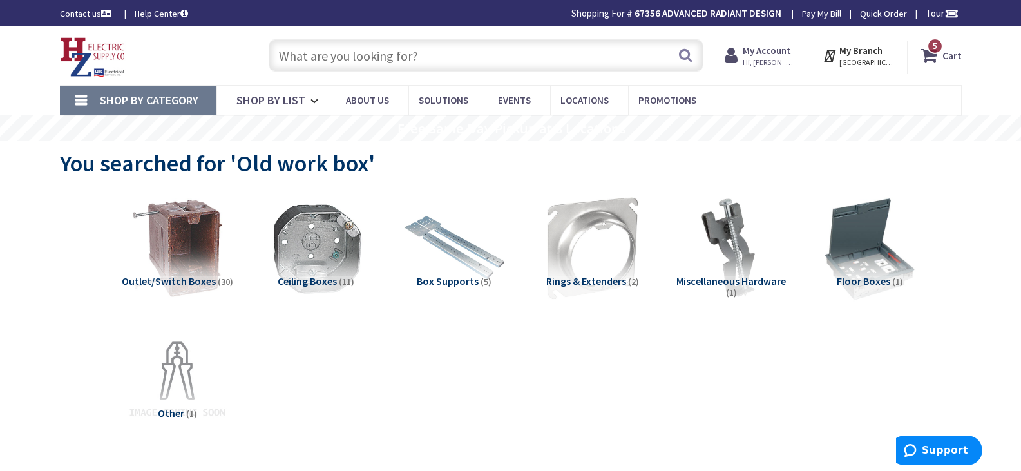
click at [320, 57] on input "text" at bounding box center [486, 55] width 435 height 32
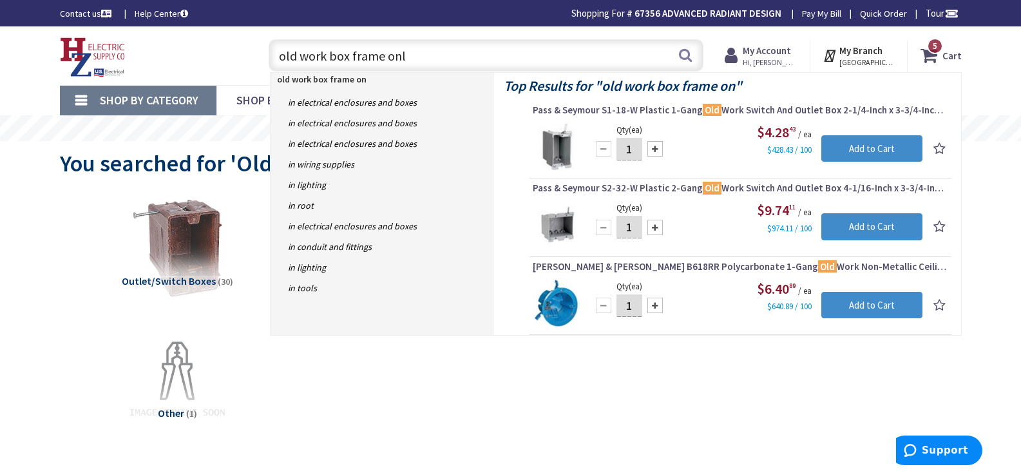
type input "old work box frame only"
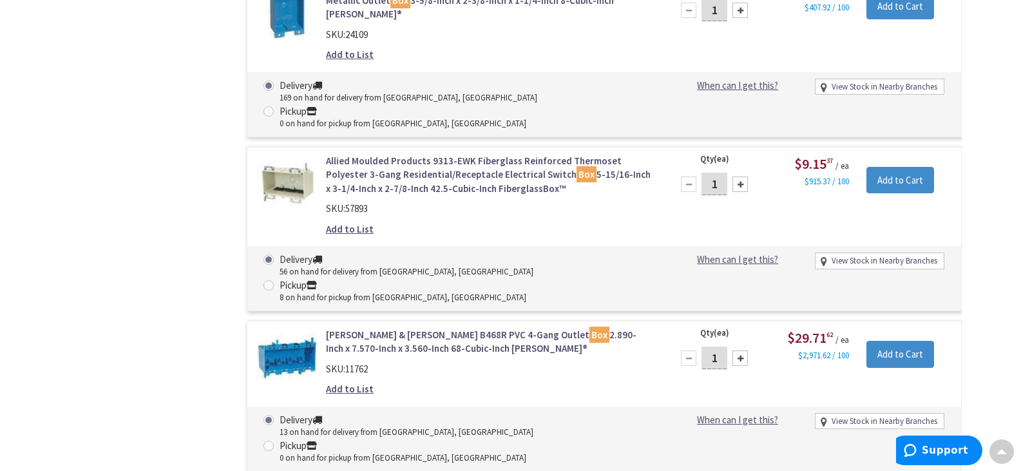
scroll to position [2900, 0]
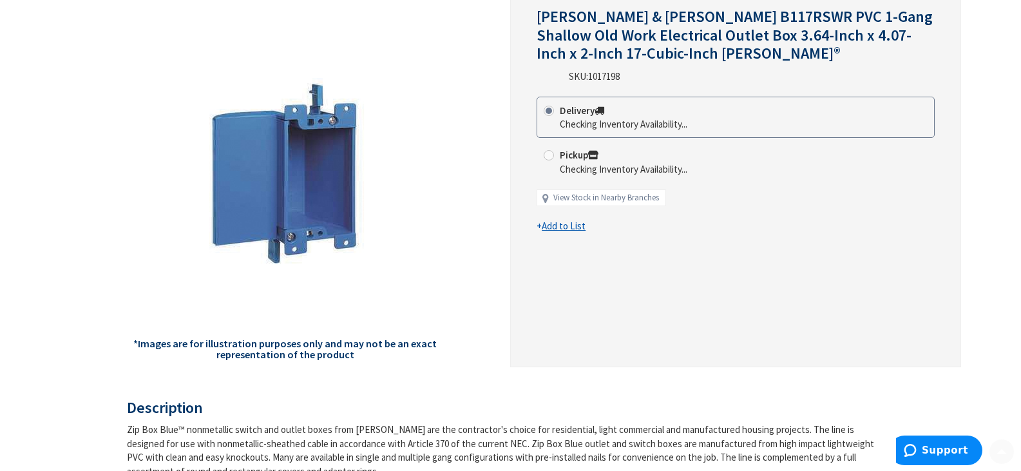
scroll to position [193, 0]
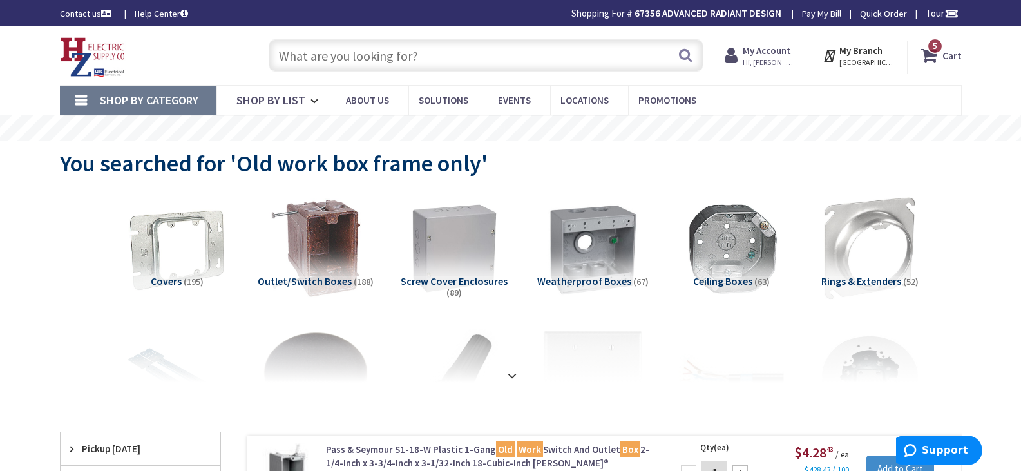
click at [332, 52] on input "text" at bounding box center [486, 55] width 435 height 32
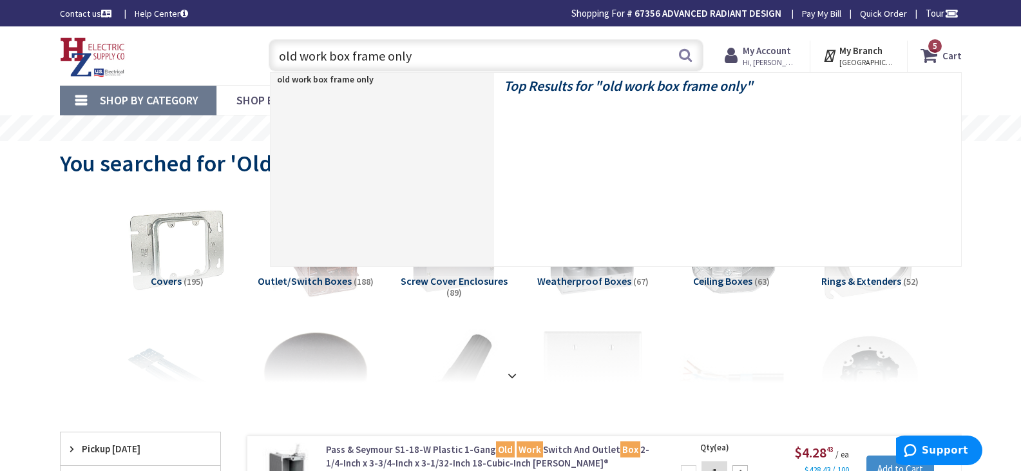
type input "old work box frame only"
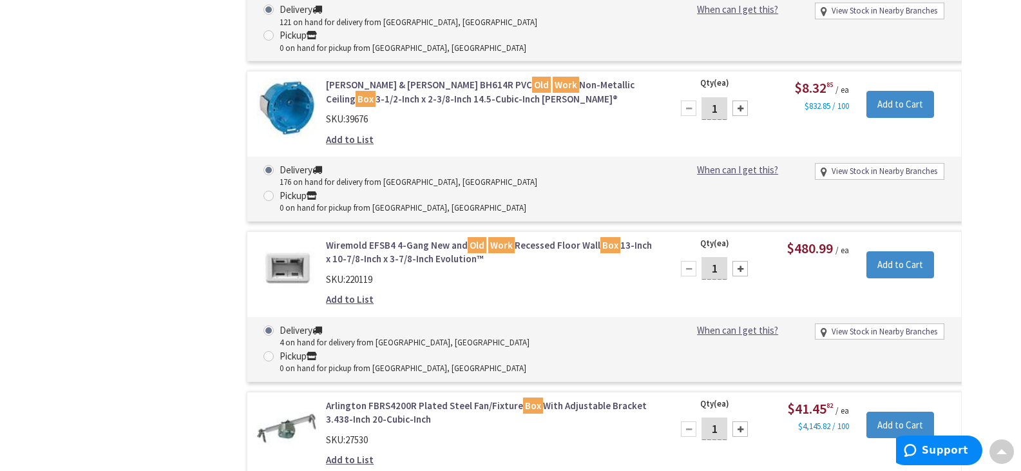
scroll to position [4188, 0]
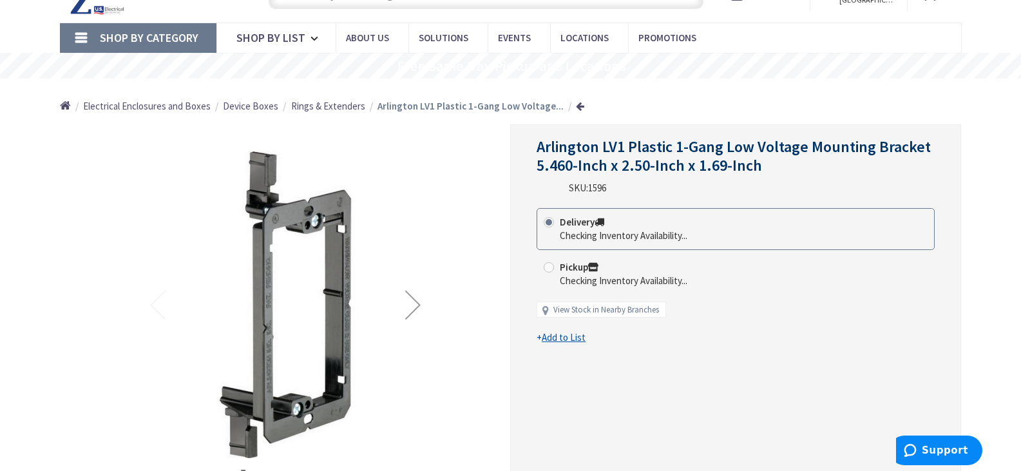
scroll to position [129, 0]
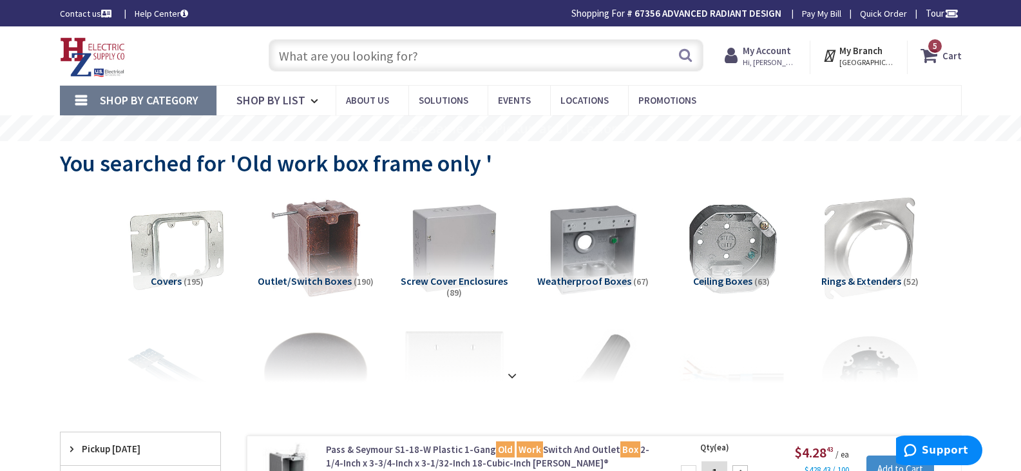
click at [925, 52] on icon at bounding box center [932, 55] width 22 height 23
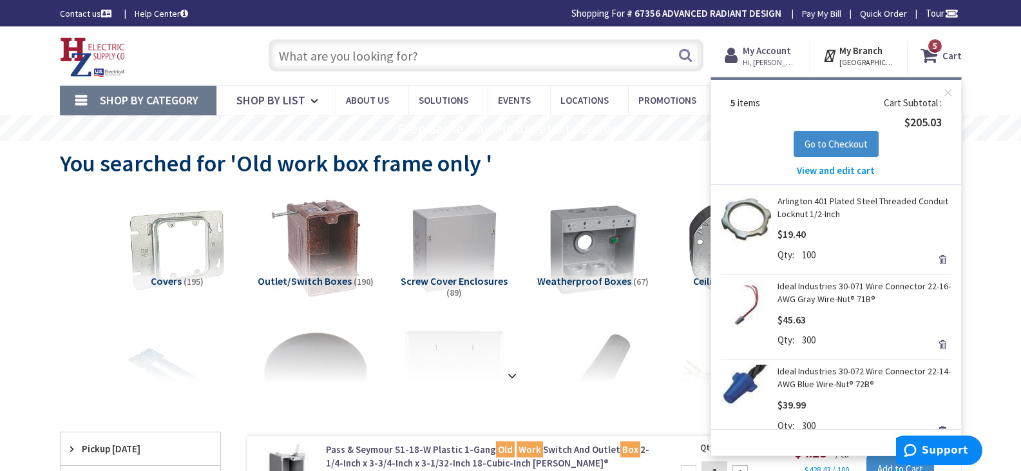
click at [340, 48] on input "text" at bounding box center [486, 55] width 435 height 32
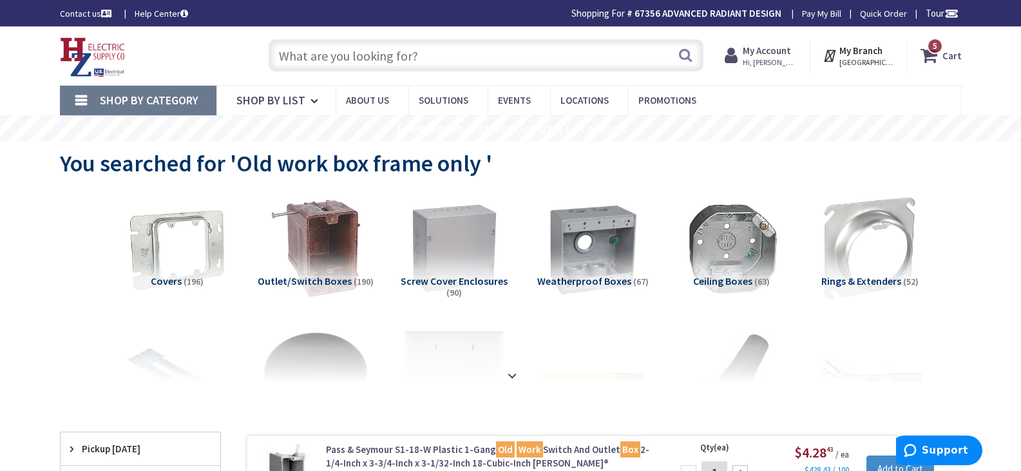
click at [434, 55] on input "text" at bounding box center [486, 55] width 435 height 32
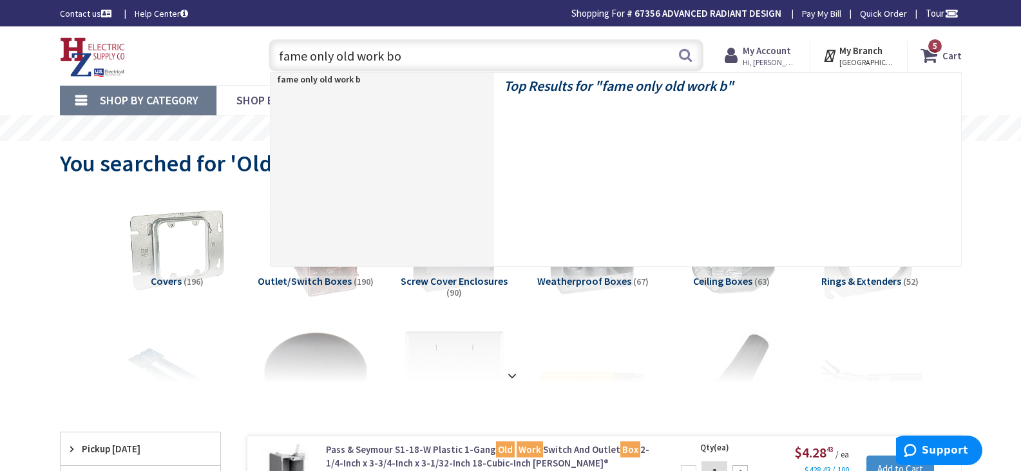
type input "fame only old work box"
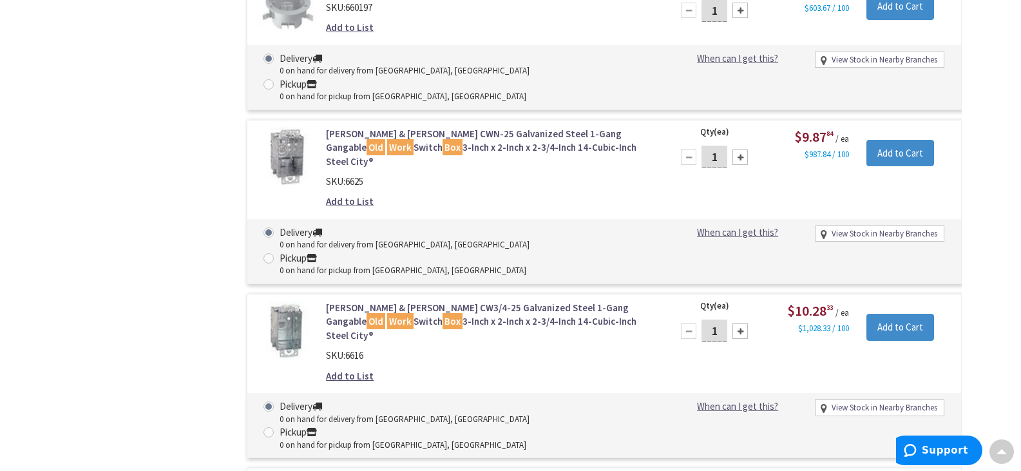
scroll to position [6573, 0]
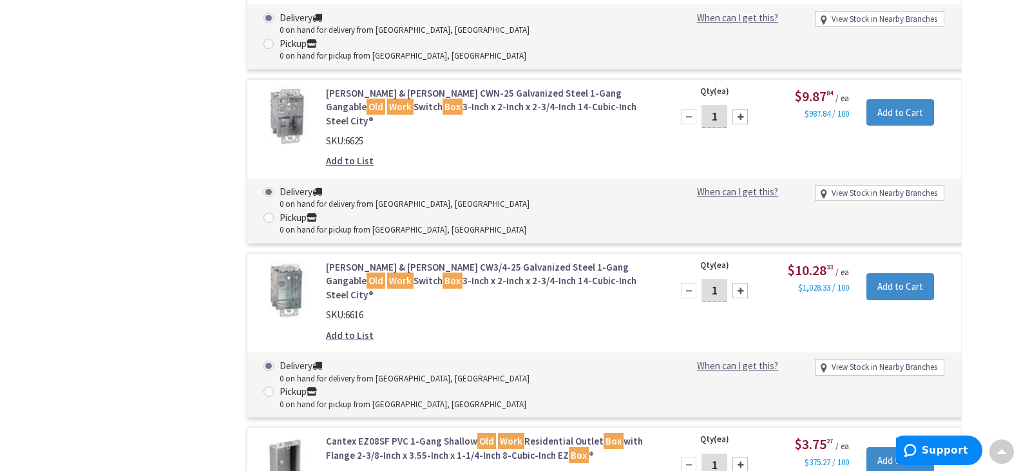
type input "1"
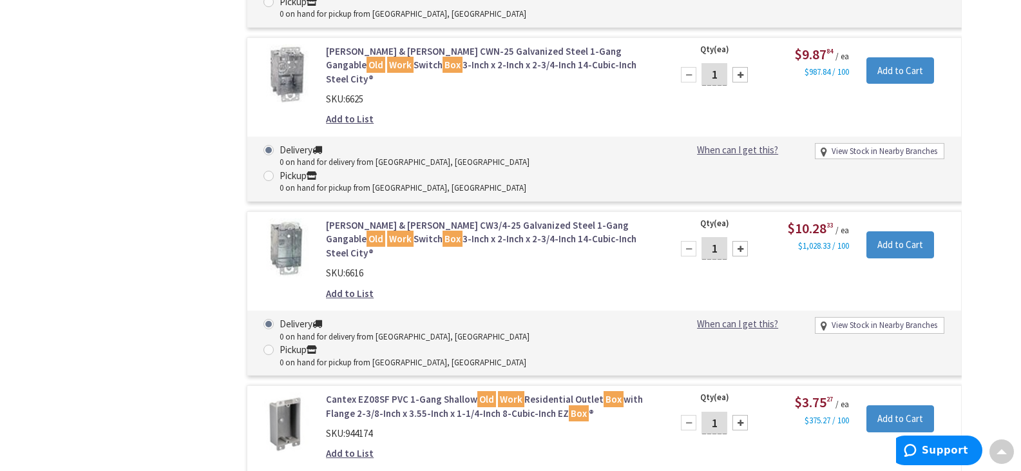
scroll to position [6637, 0]
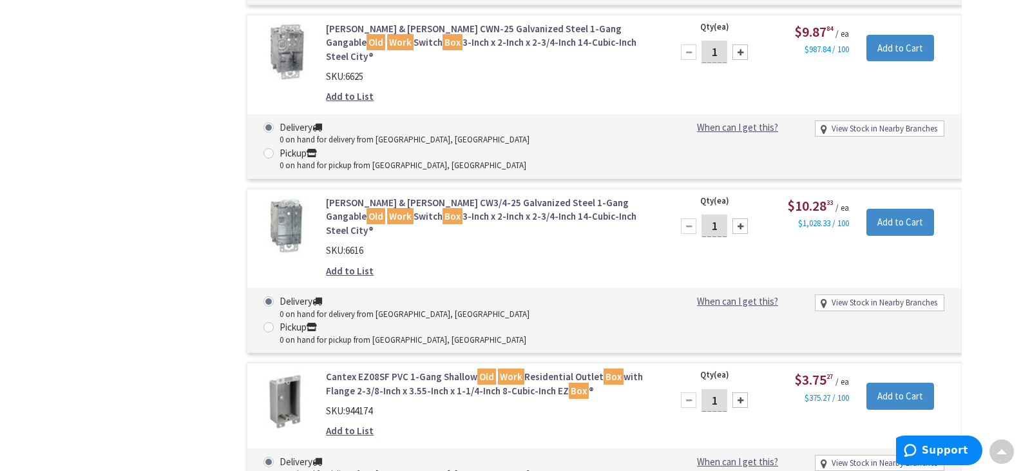
type input "10"
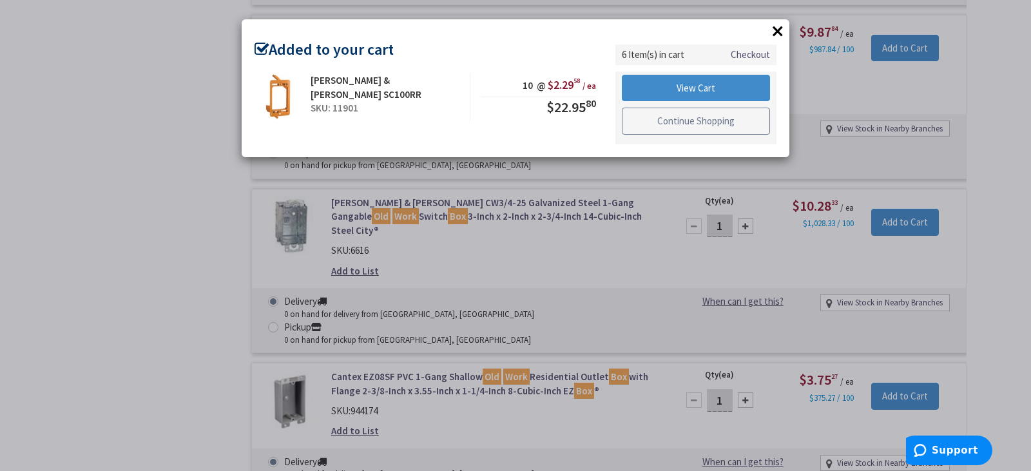
click at [698, 120] on link "Continue Shopping" at bounding box center [696, 121] width 148 height 27
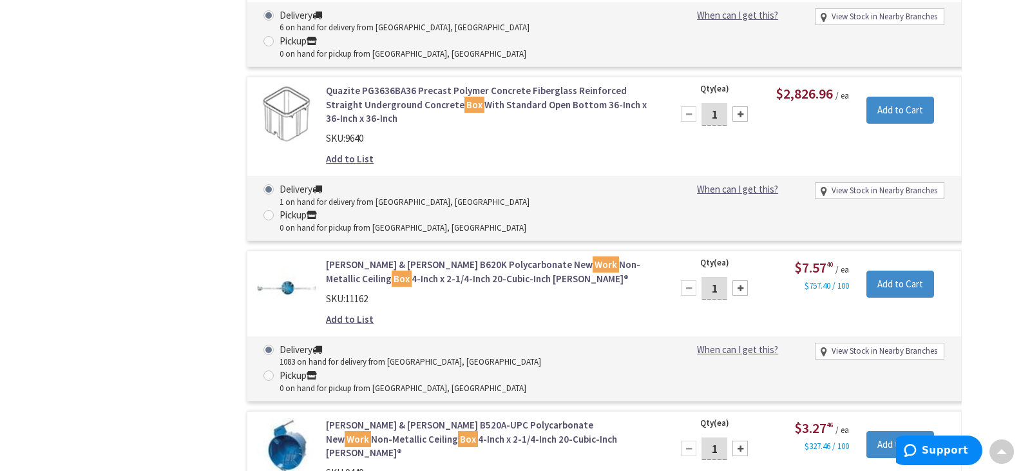
scroll to position [10954, 0]
